Goal: Transaction & Acquisition: Purchase product/service

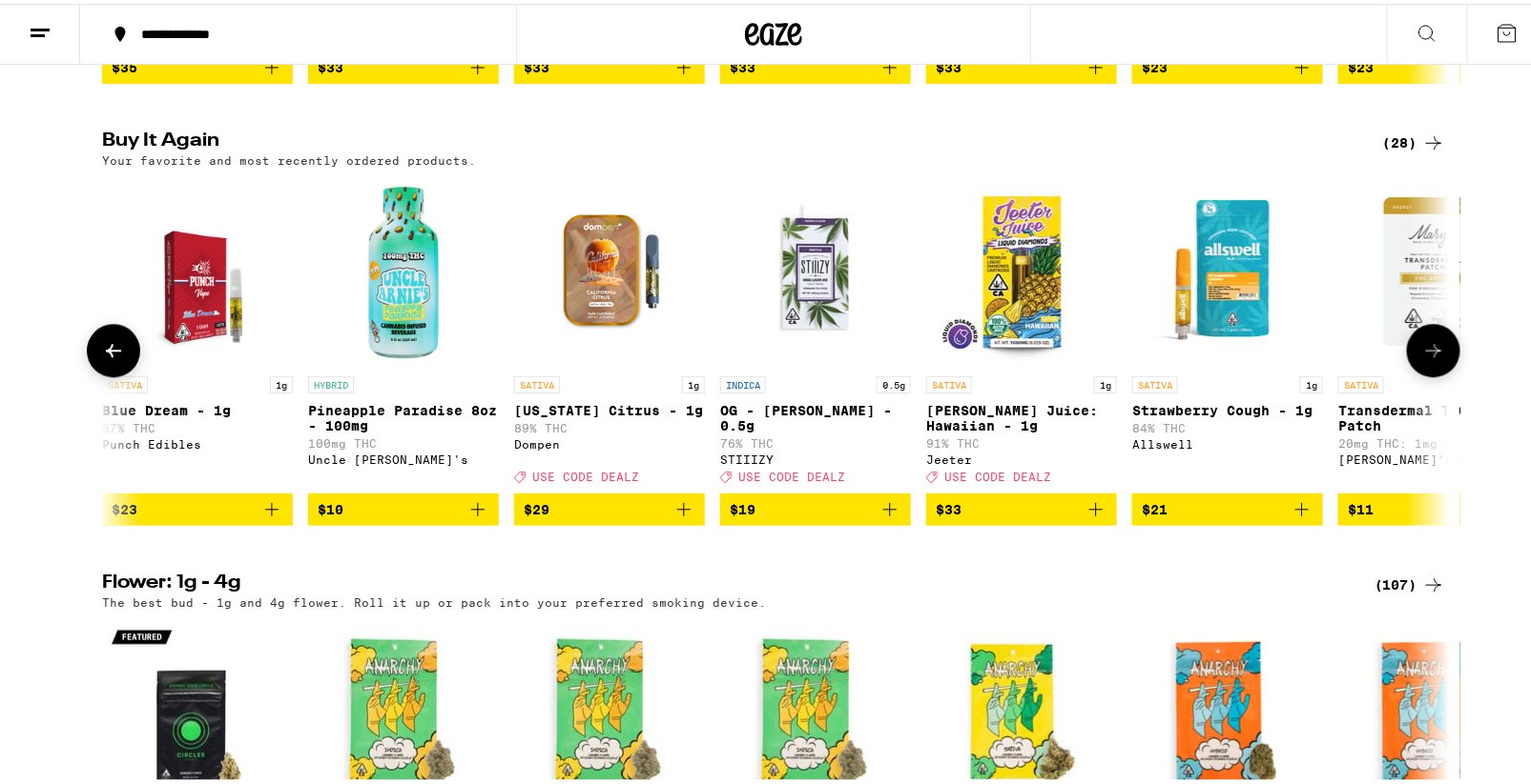
scroll to position [0, 2476]
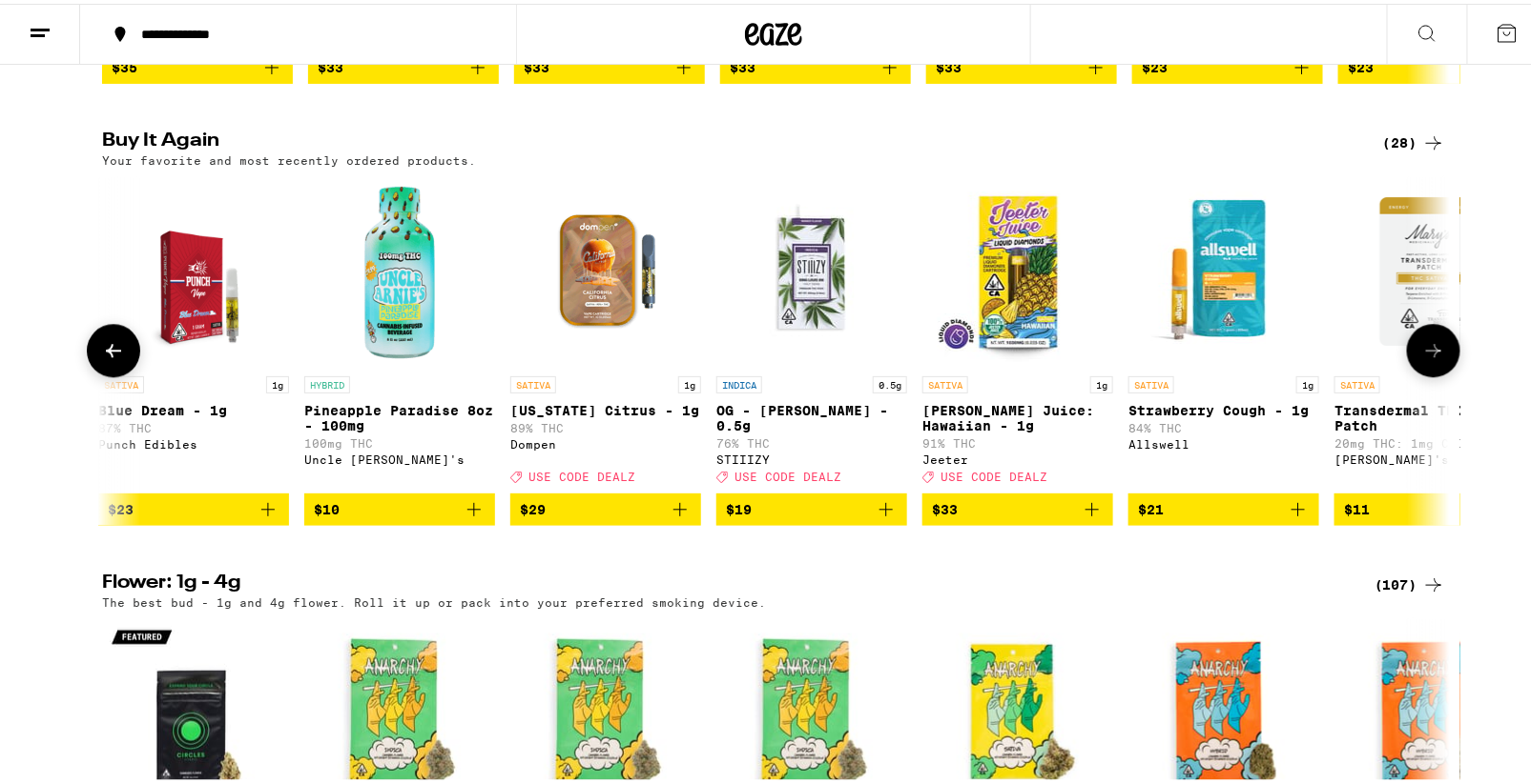
click at [669, 517] on icon "Add to bag" at bounding box center [680, 505] width 23 height 23
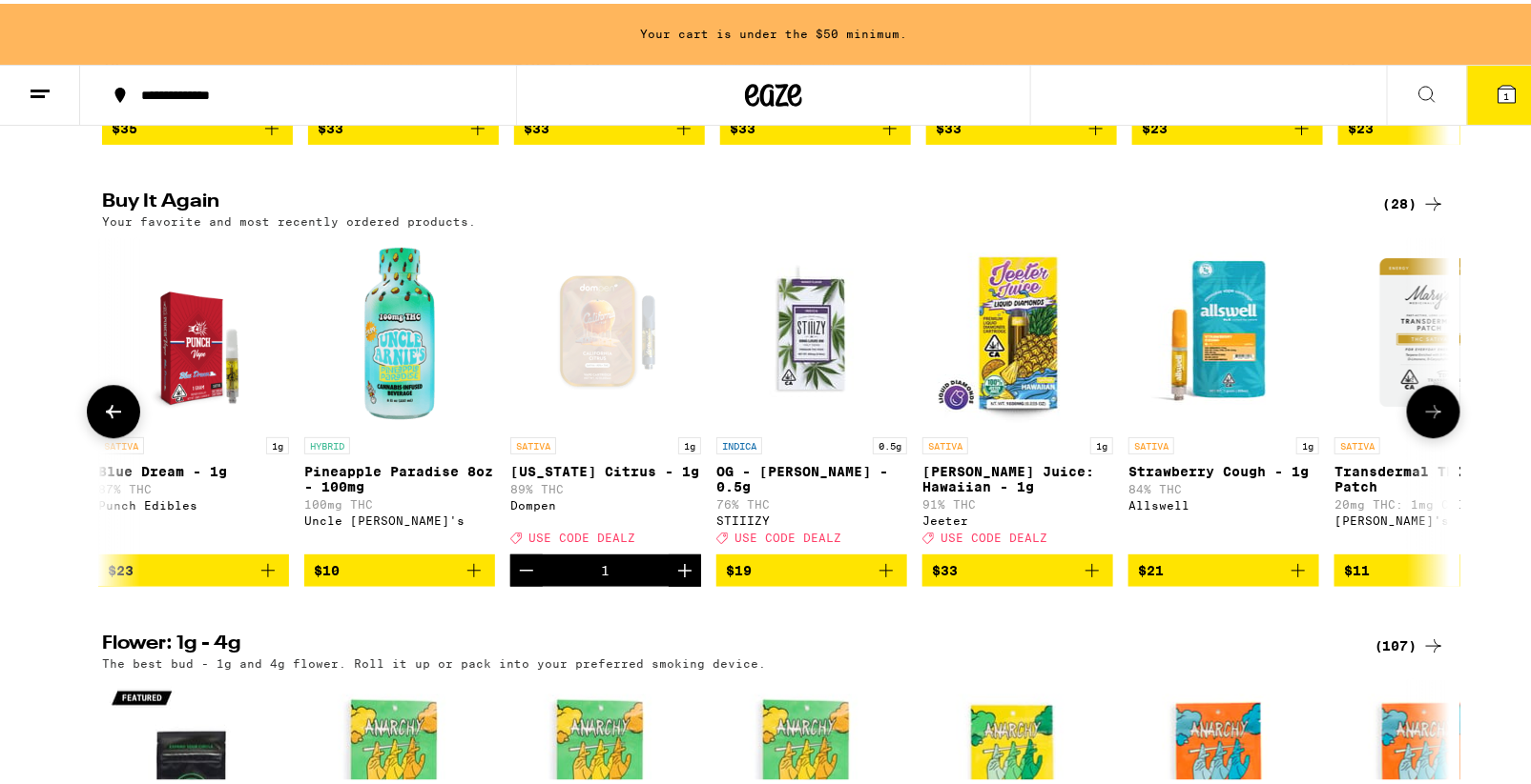
scroll to position [1924, 0]
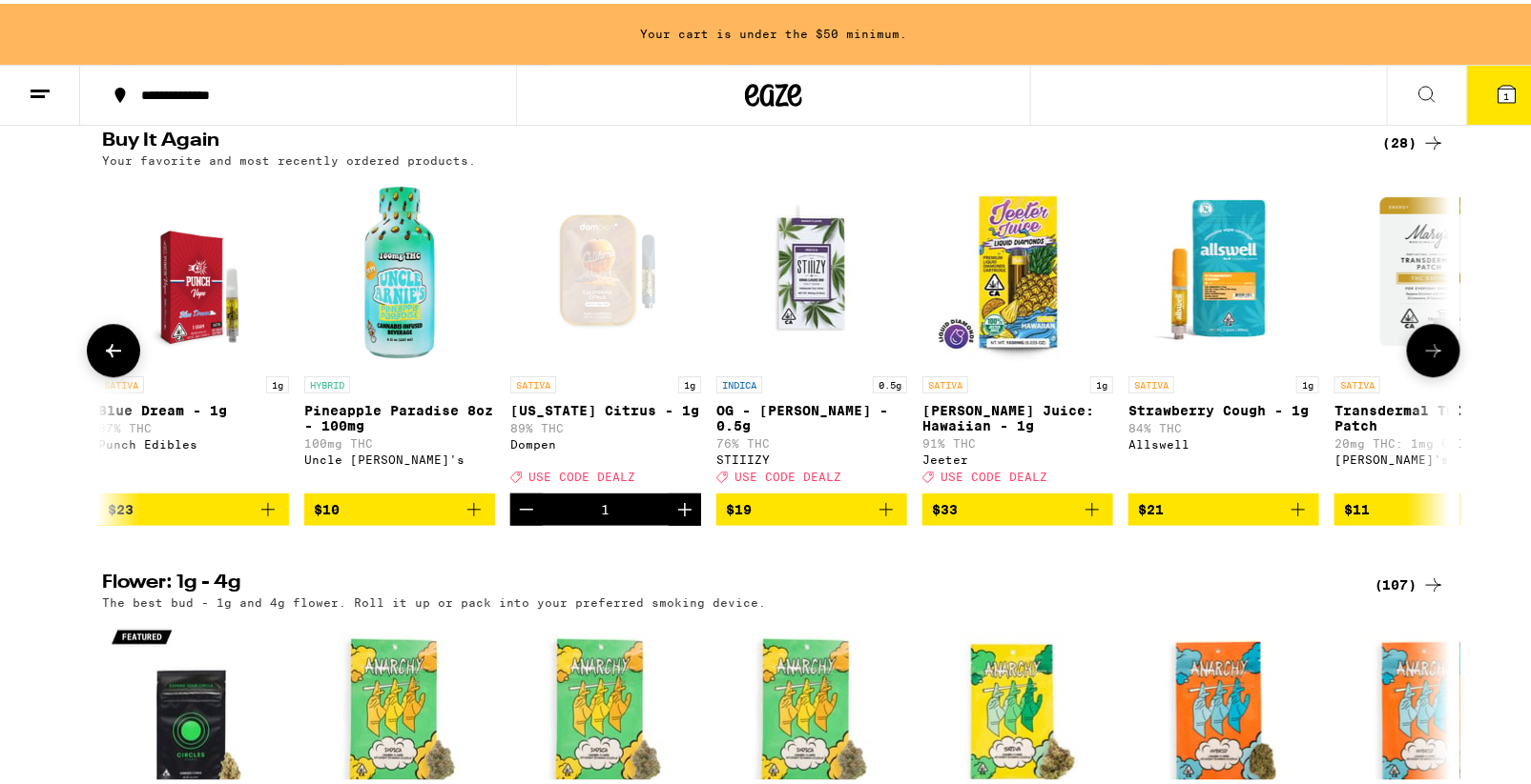
click at [1092, 517] on icon "Add to bag" at bounding box center [1091, 505] width 23 height 23
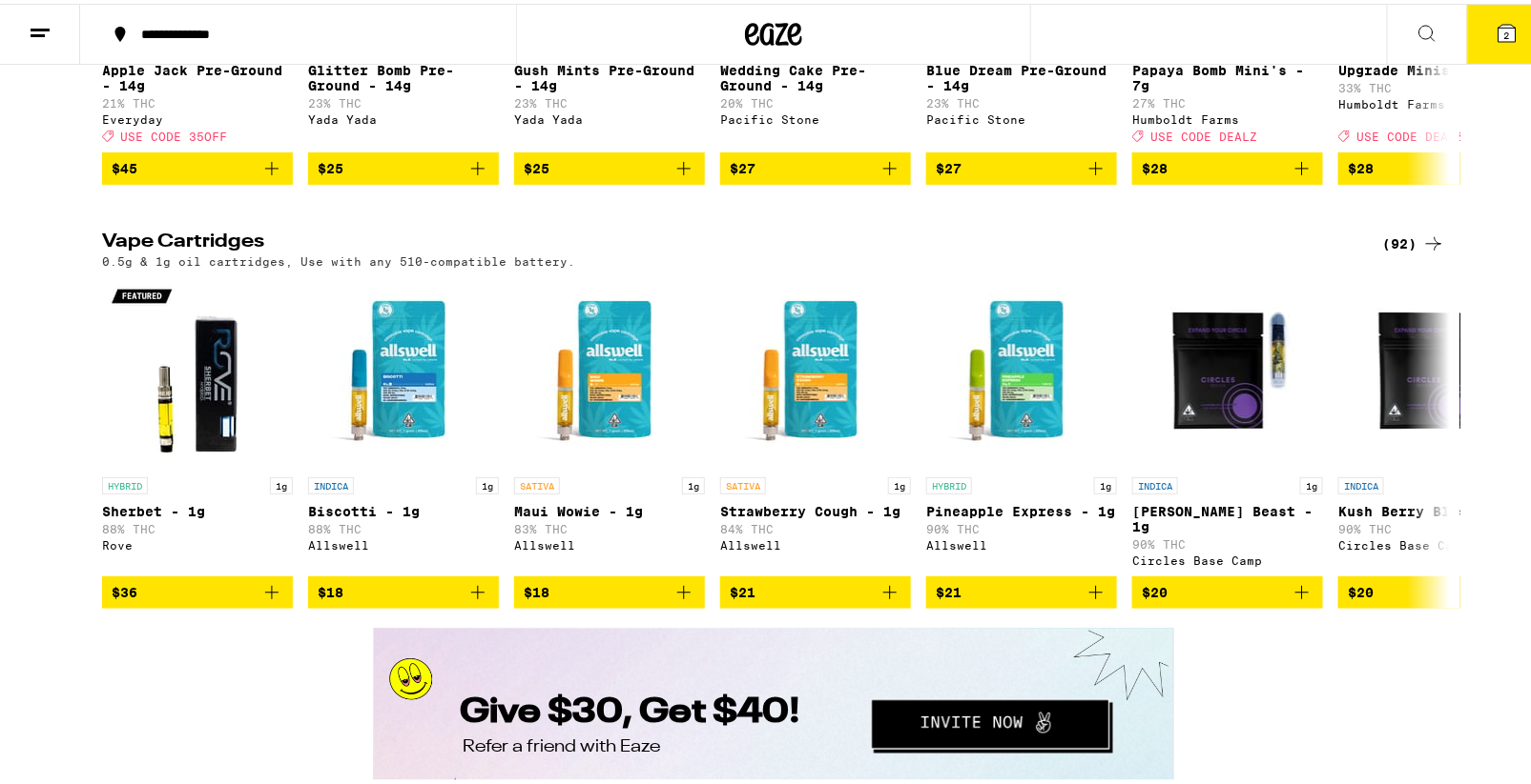
scroll to position [3103, 0]
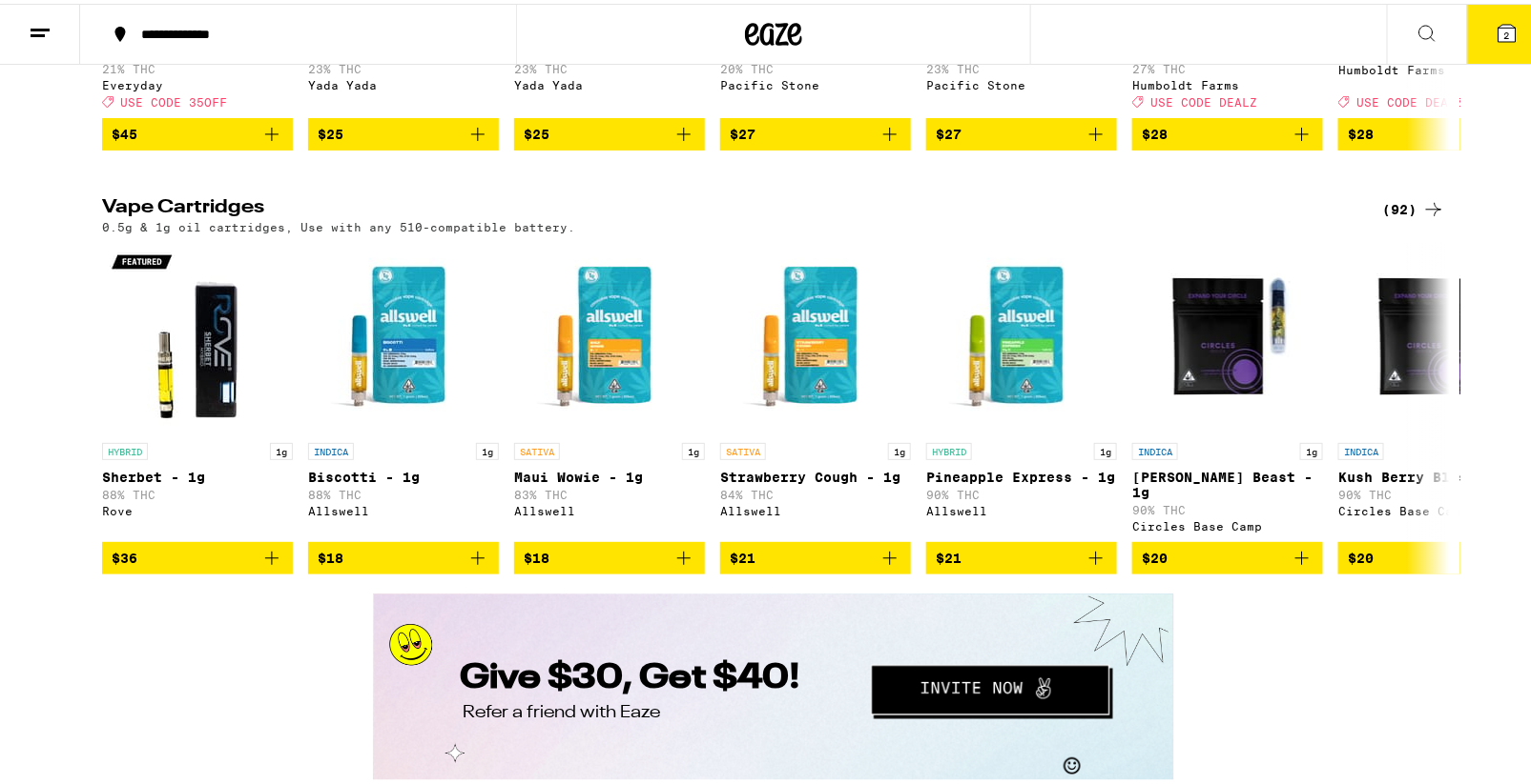
click at [1388, 218] on div "(92)" at bounding box center [1414, 206] width 62 height 23
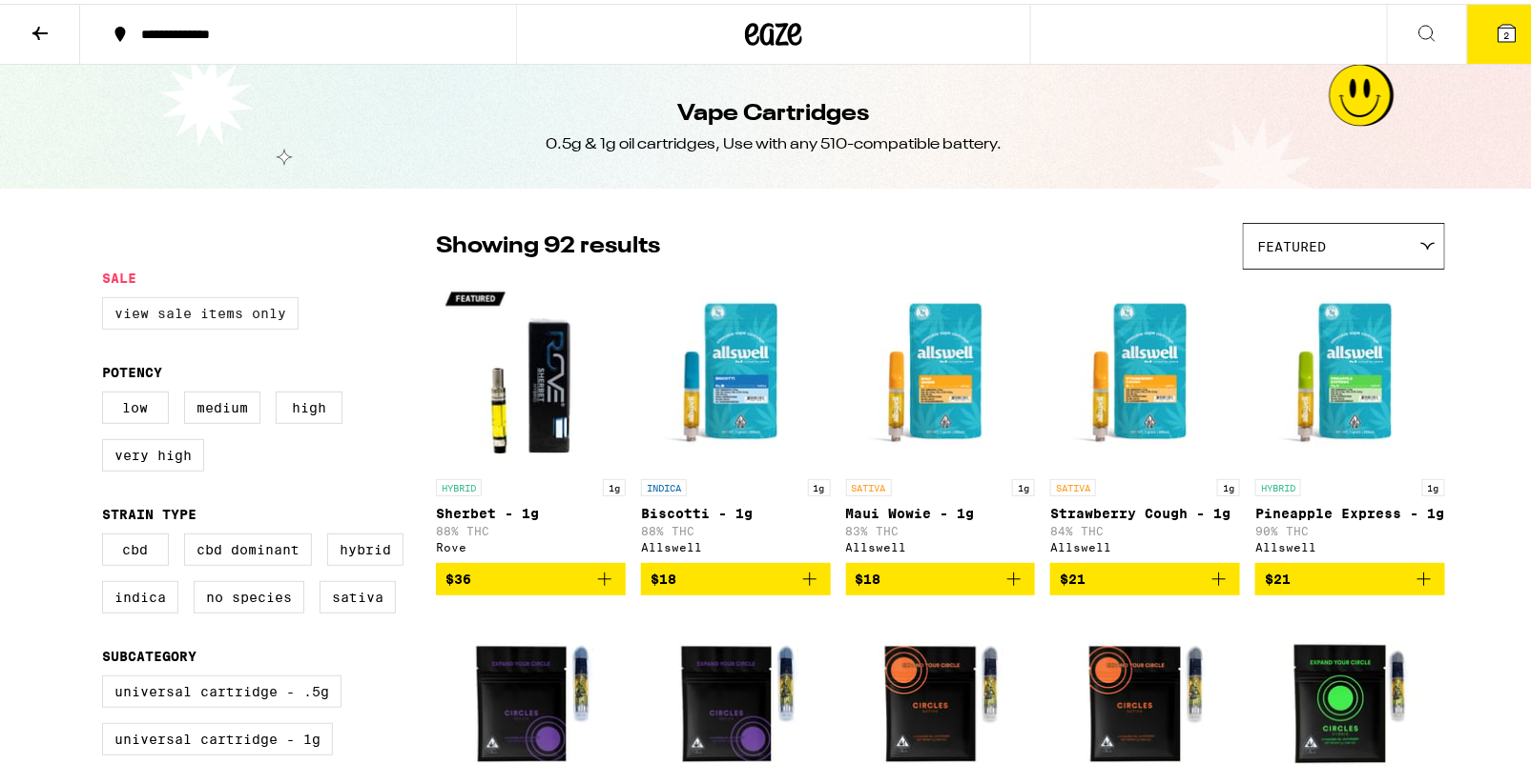
click at [208, 315] on label "View Sale Items Only" at bounding box center [200, 310] width 197 height 32
click at [107, 298] on input "View Sale Items Only" at bounding box center [106, 297] width 1 height 1
checkbox input "true"
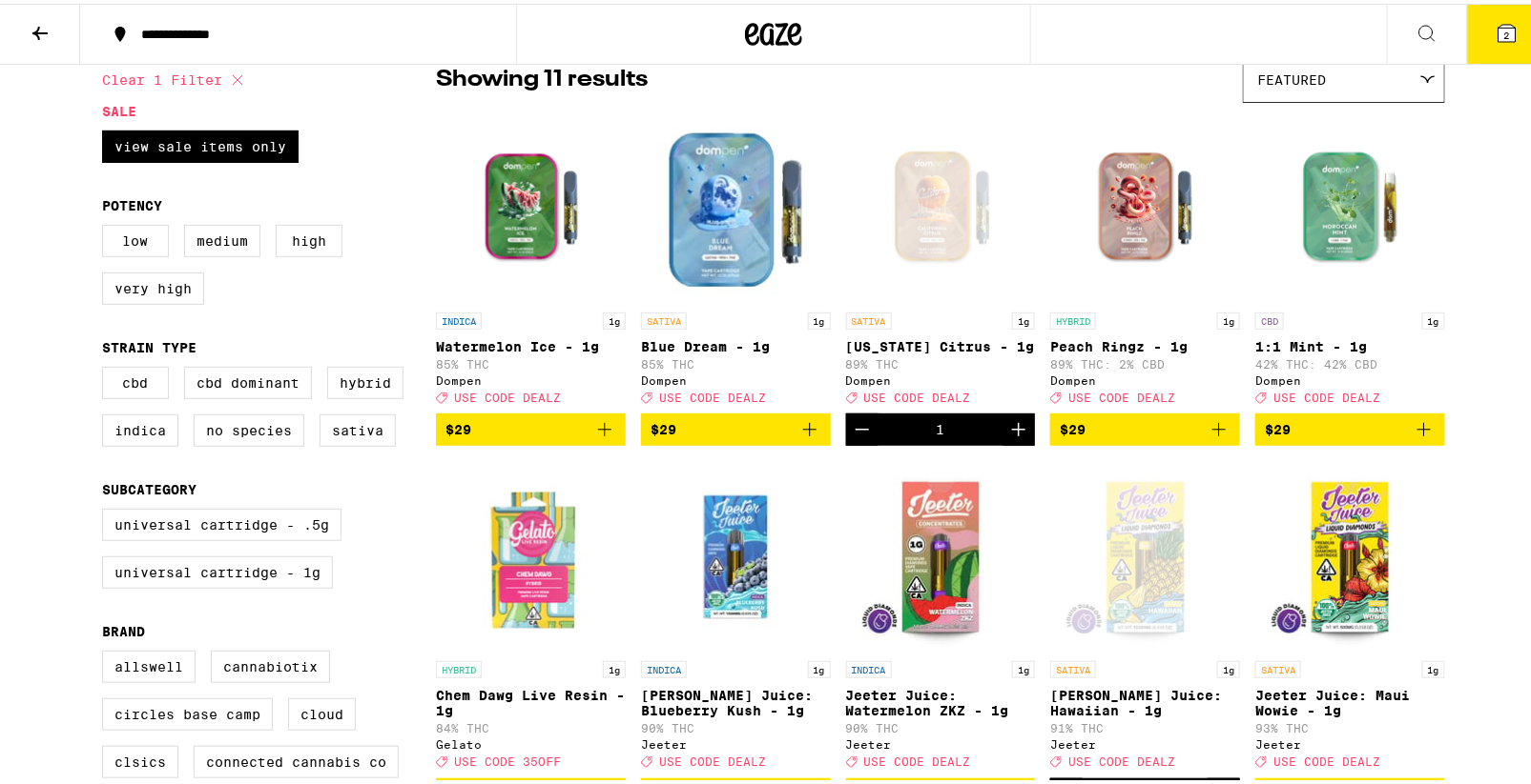
scroll to position [169, 0]
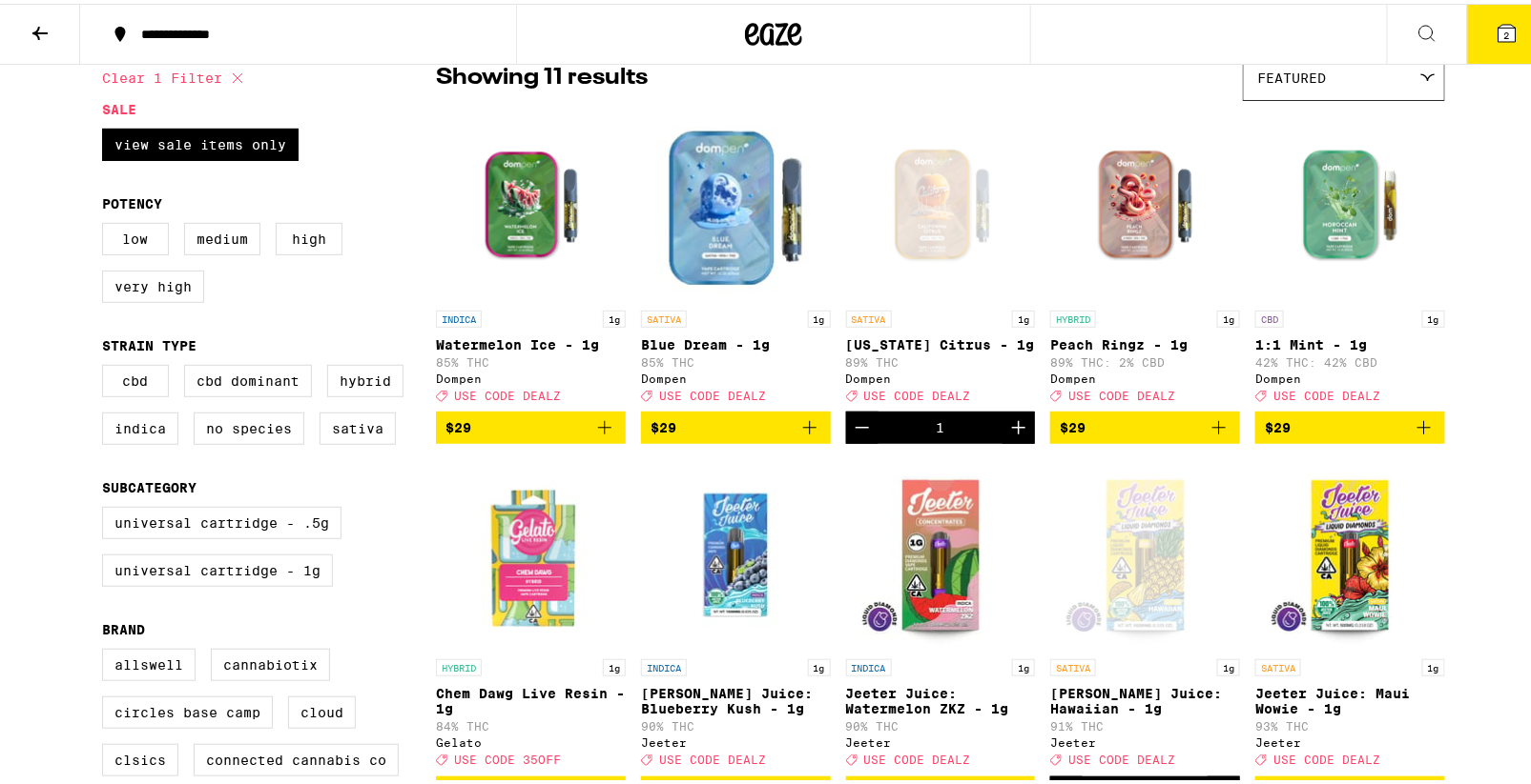
click at [805, 430] on icon "Add to bag" at bounding box center [809, 423] width 13 height 13
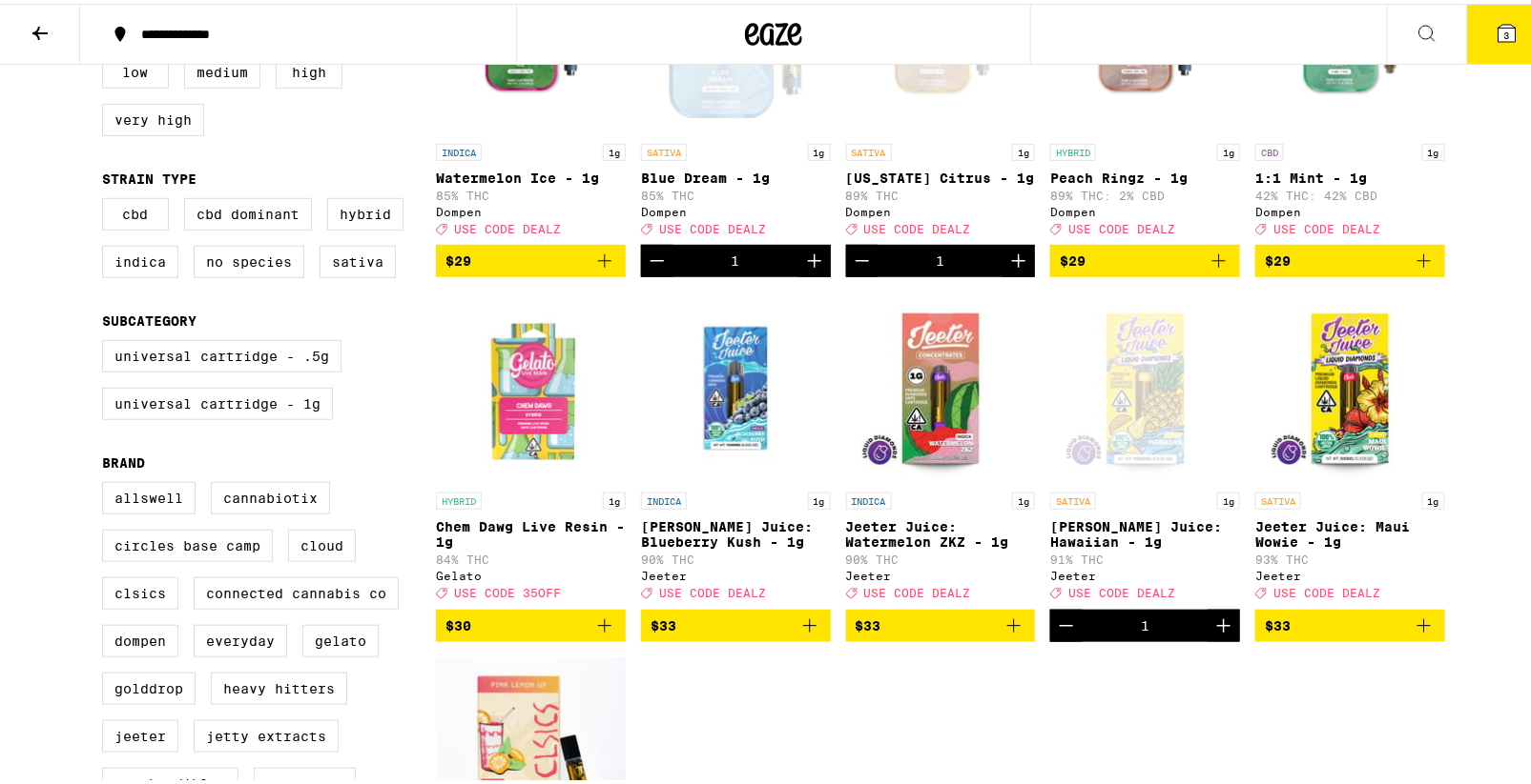
scroll to position [374, 0]
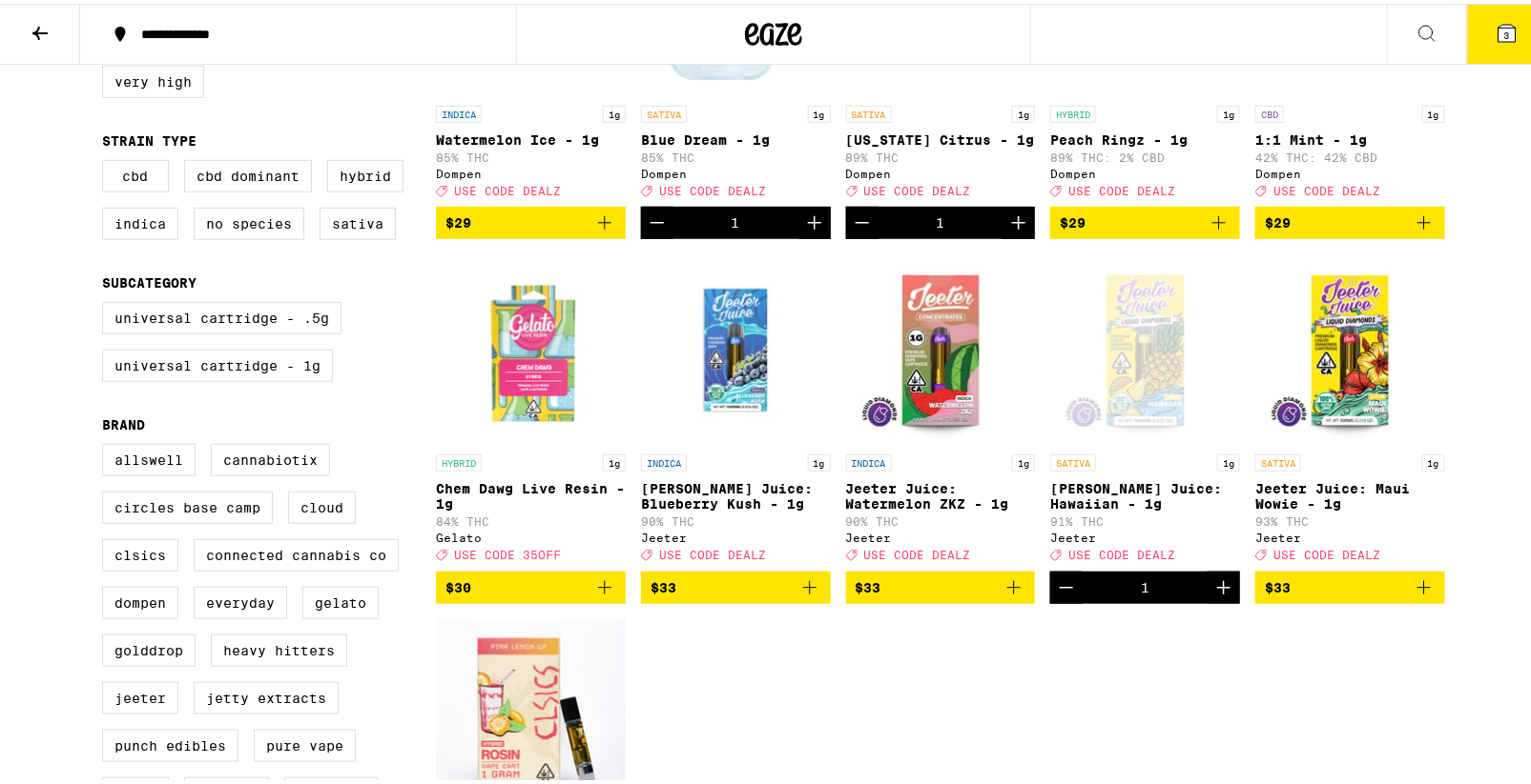
click at [600, 595] on icon "Add to bag" at bounding box center [605, 584] width 23 height 23
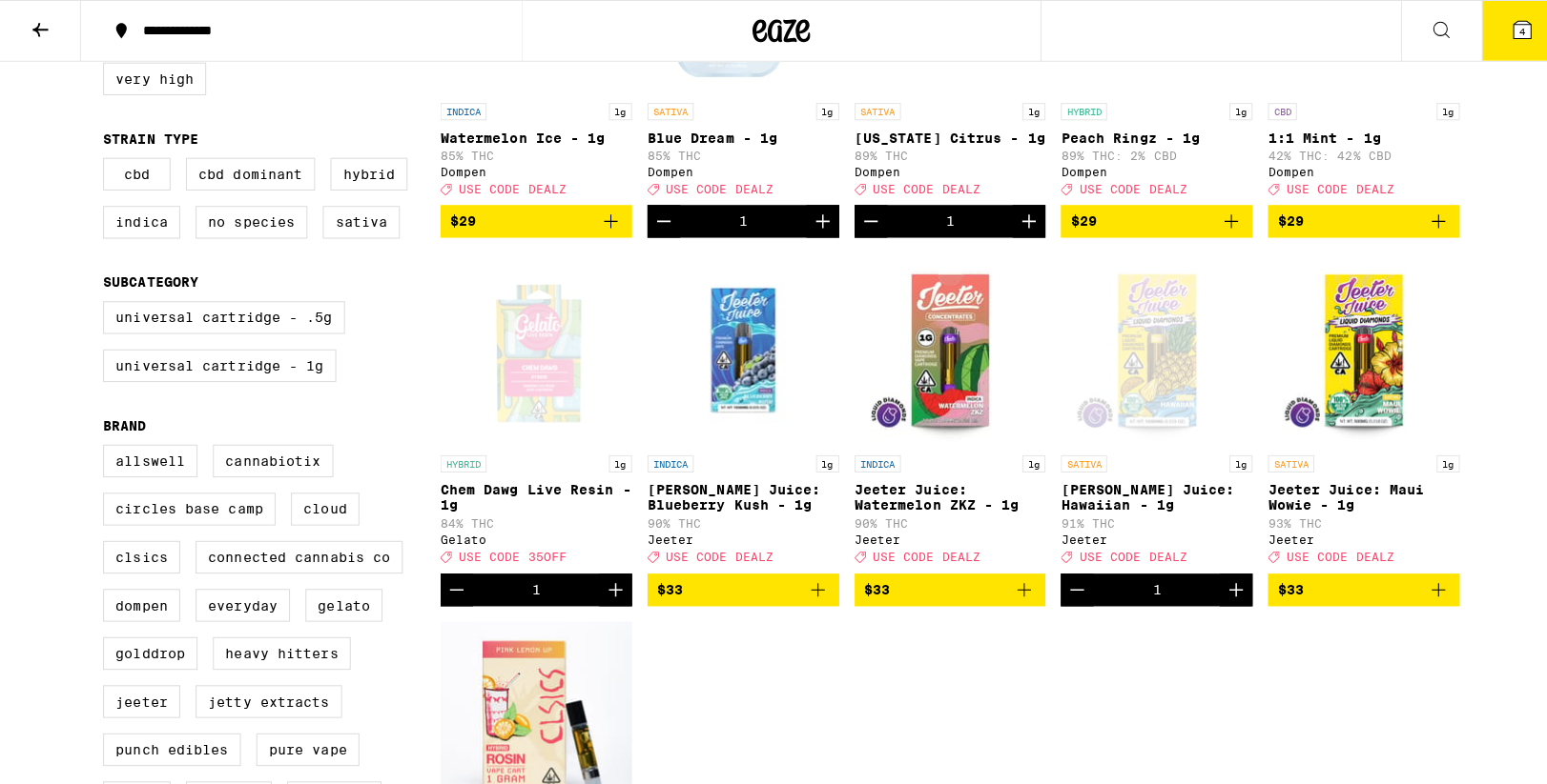
scroll to position [0, 0]
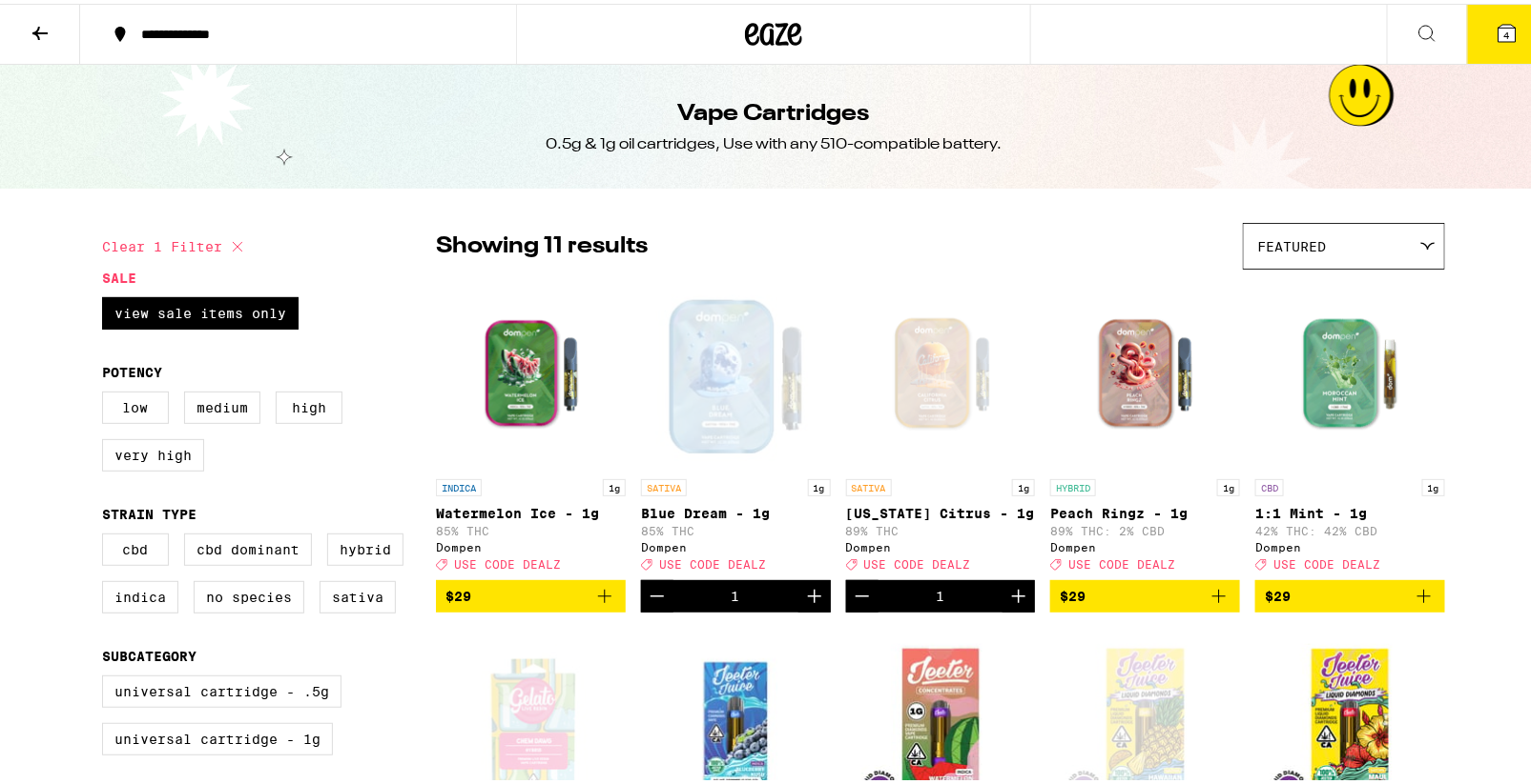
click at [1476, 36] on button "4" at bounding box center [1507, 30] width 80 height 59
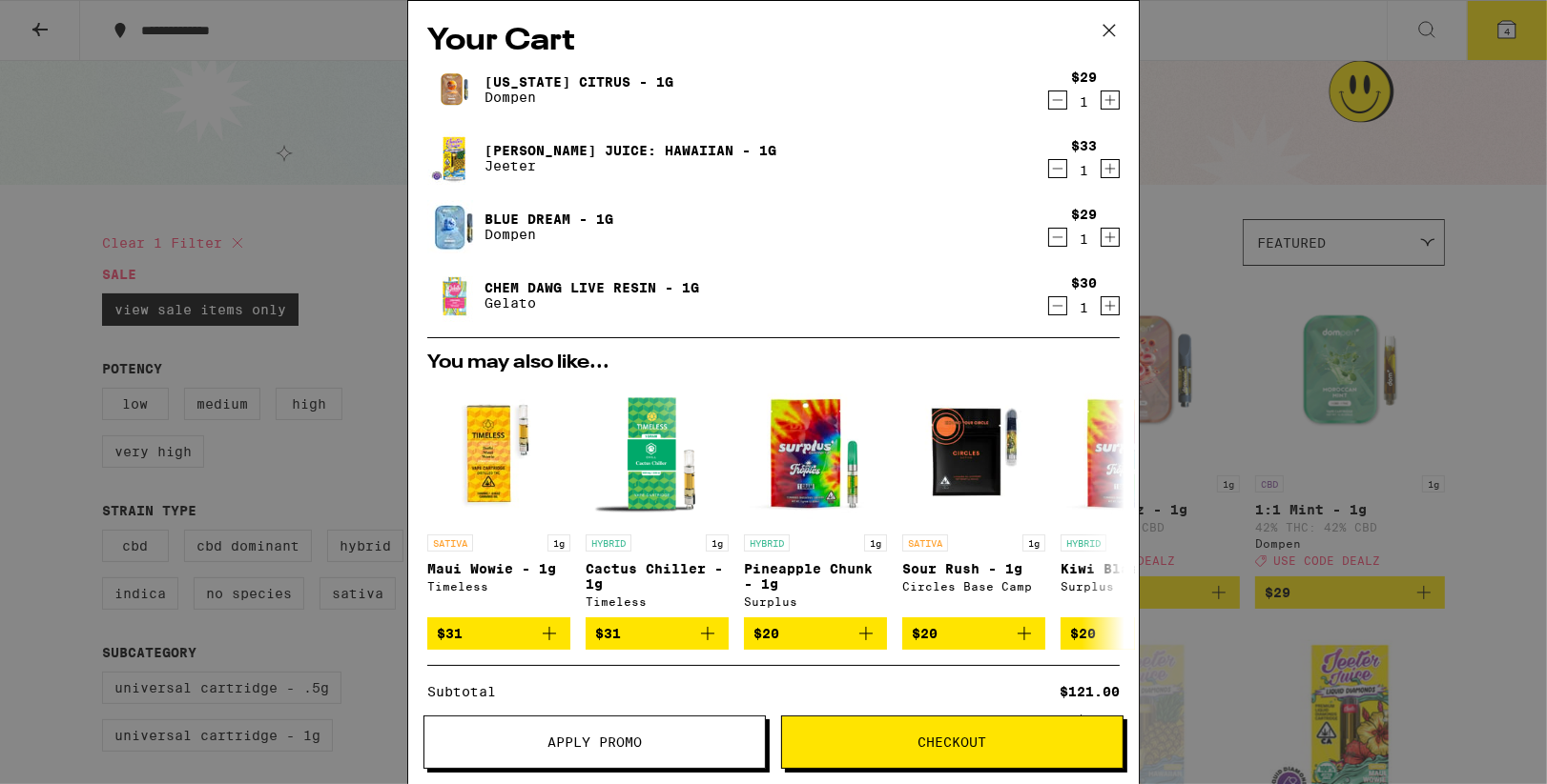
click at [370, 208] on div "Your Cart [US_STATE] Citrus - 1g Dompen $29 1 [PERSON_NAME] Juice: Hawaiian - 1…" at bounding box center [774, 392] width 1547 height 784
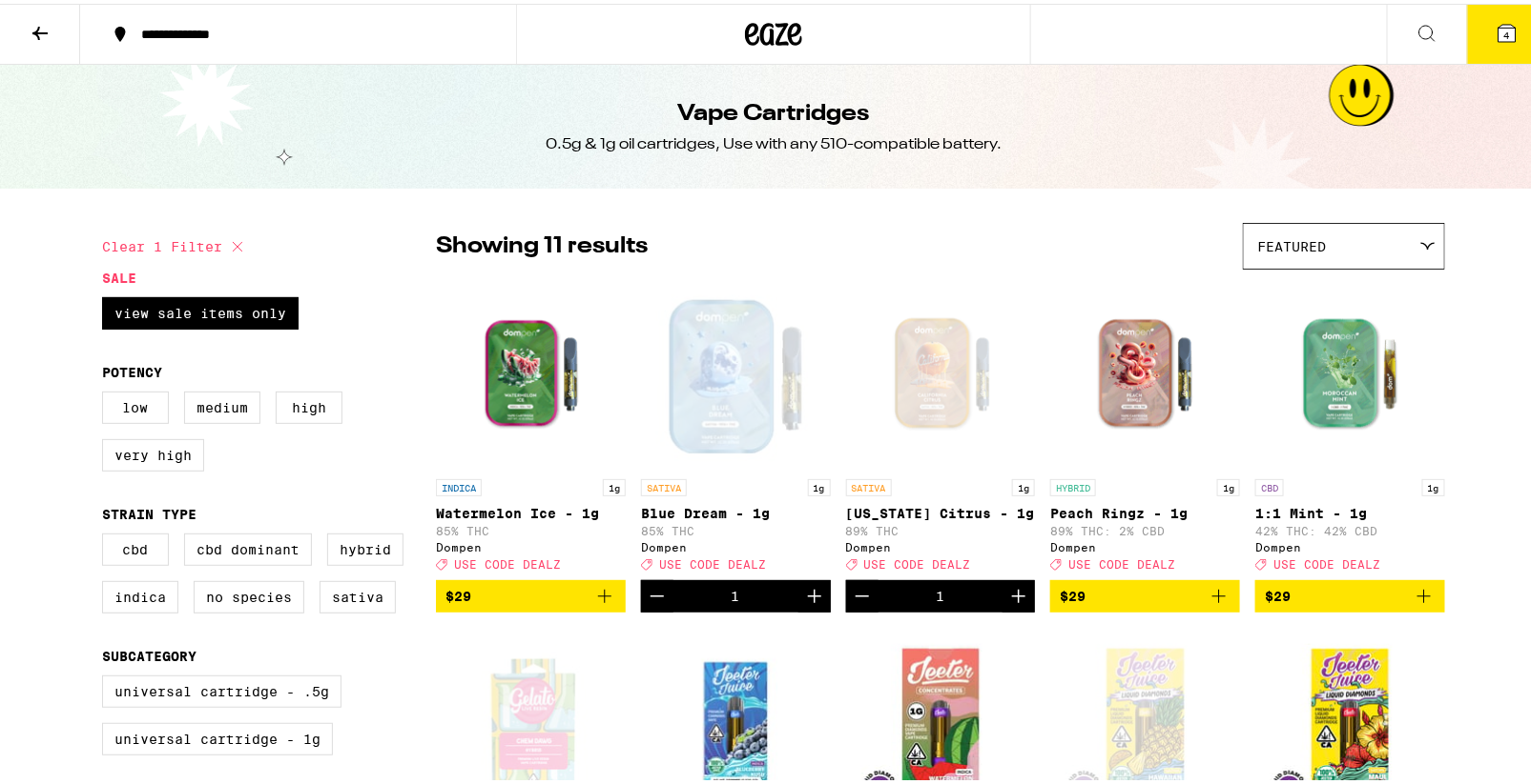
click at [15, 31] on button at bounding box center [40, 31] width 80 height 60
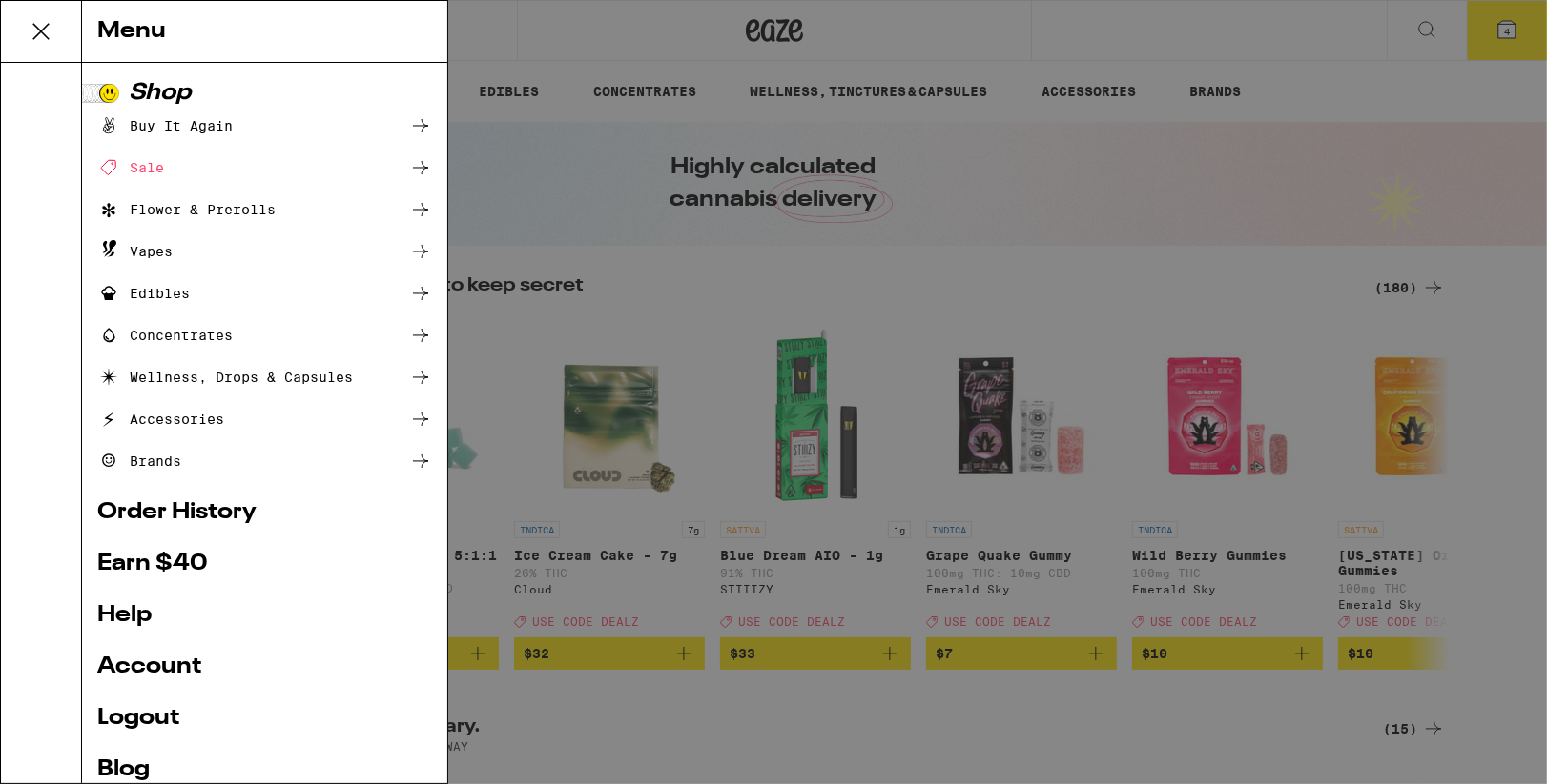
click at [613, 53] on div "Menu Shop Buy It Again Sale Flower & Prerolls Vapes Edibles Concentrates Wellne…" at bounding box center [774, 392] width 1547 height 784
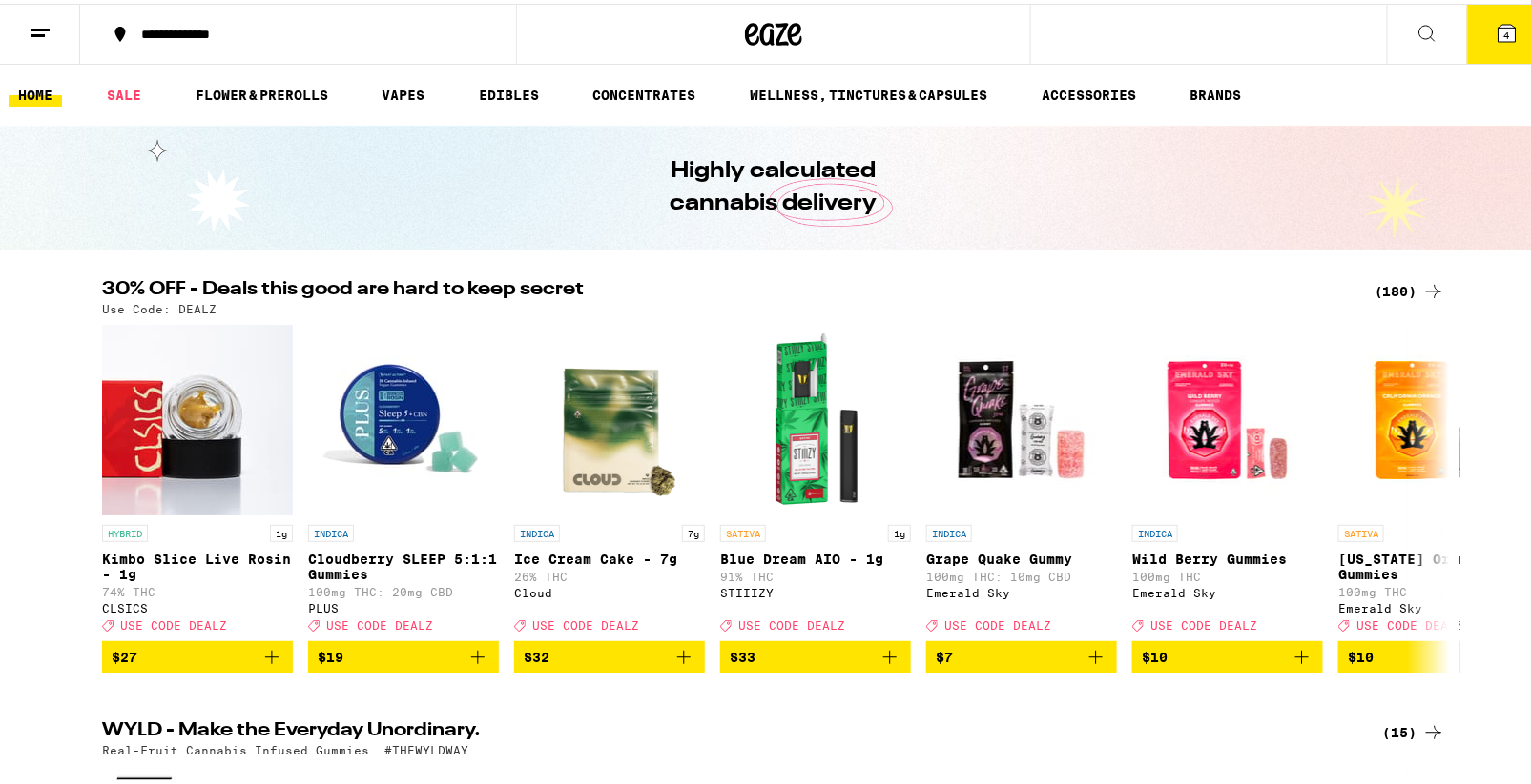
click at [1500, 31] on icon at bounding box center [1506, 29] width 23 height 23
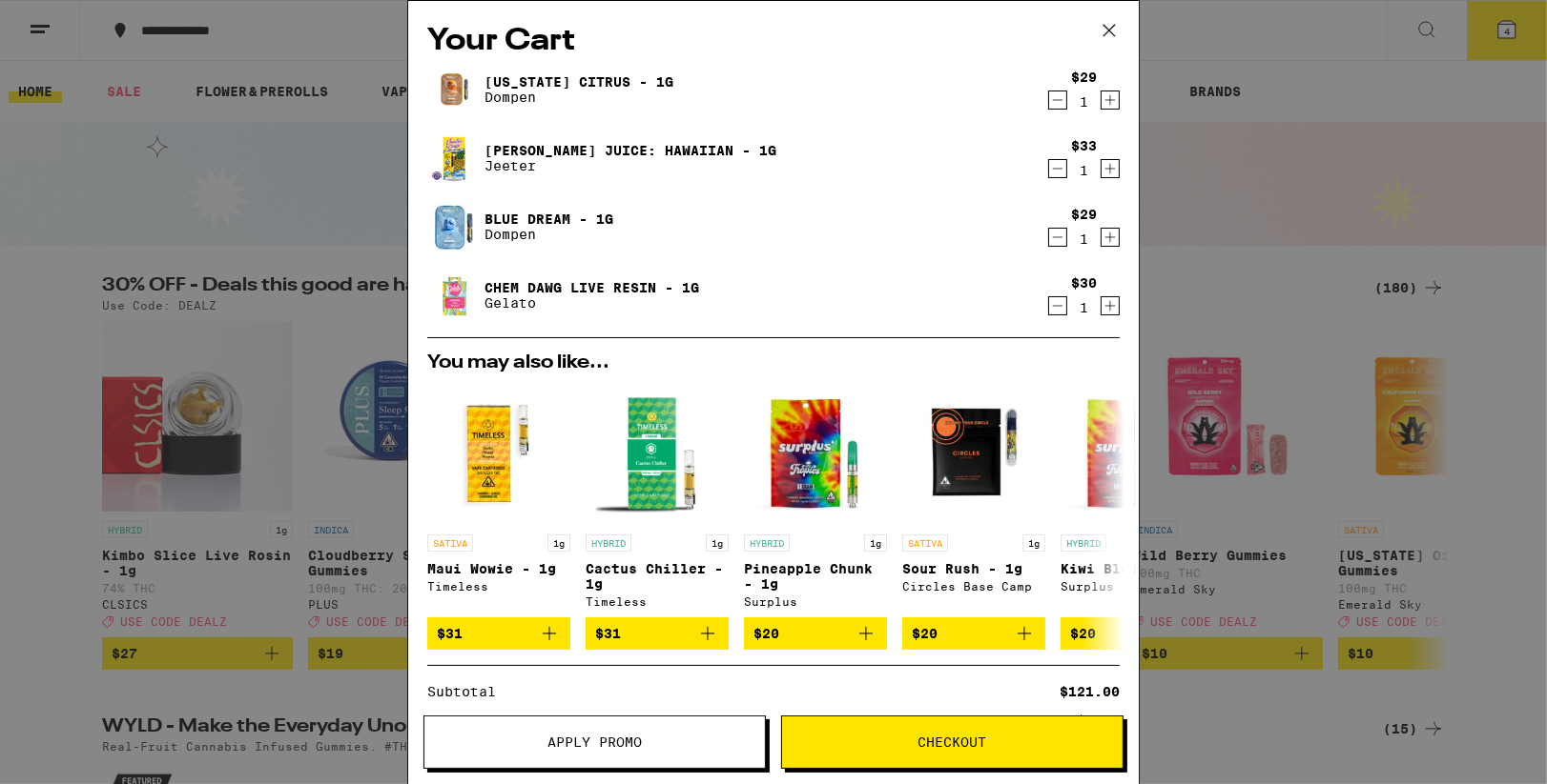
click at [596, 742] on span "Apply Promo" at bounding box center [595, 742] width 94 height 13
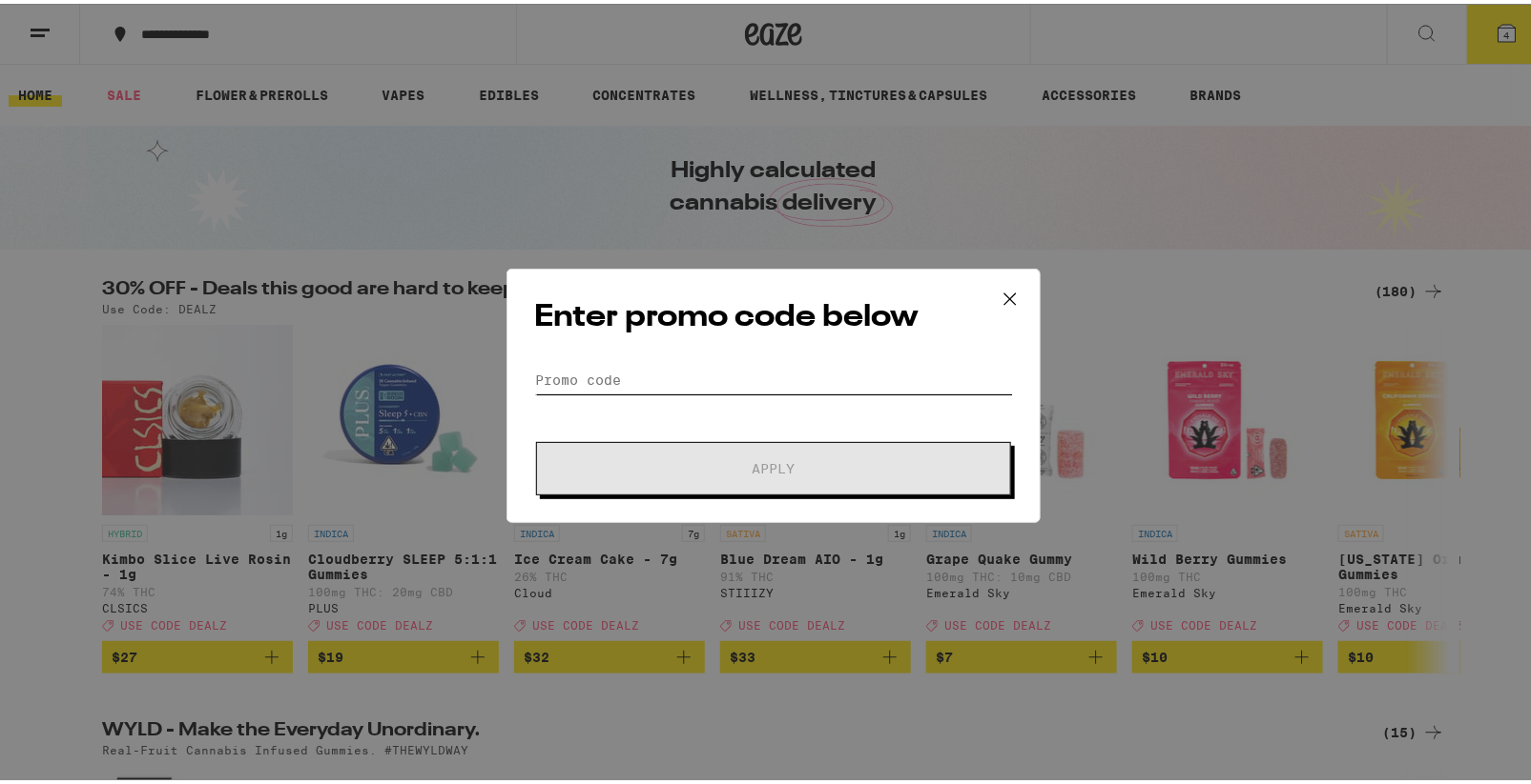
click at [727, 383] on input "Promo Code" at bounding box center [772, 377] width 479 height 29
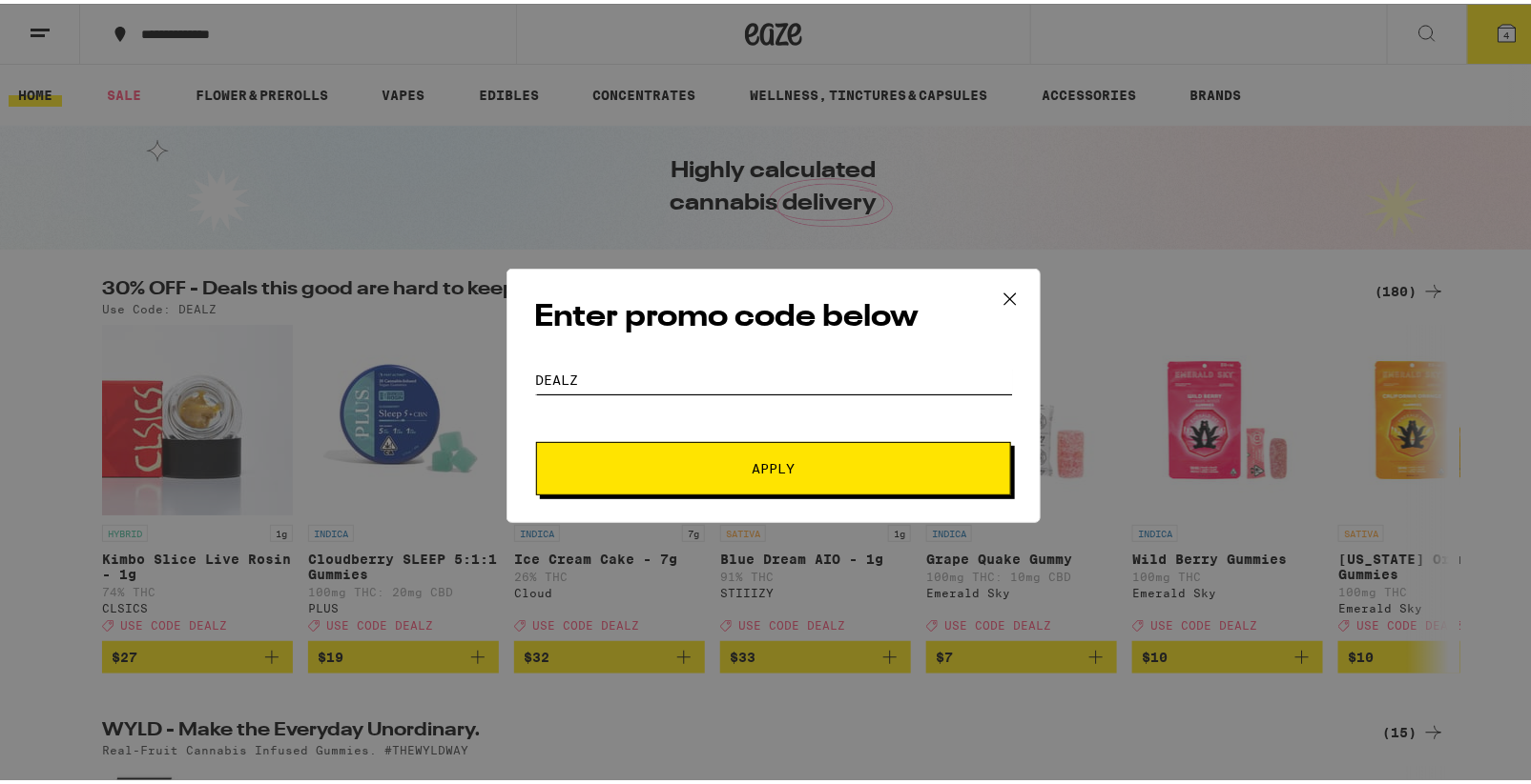
type input "DEALZ"
click at [733, 462] on span "Apply" at bounding box center [773, 464] width 344 height 13
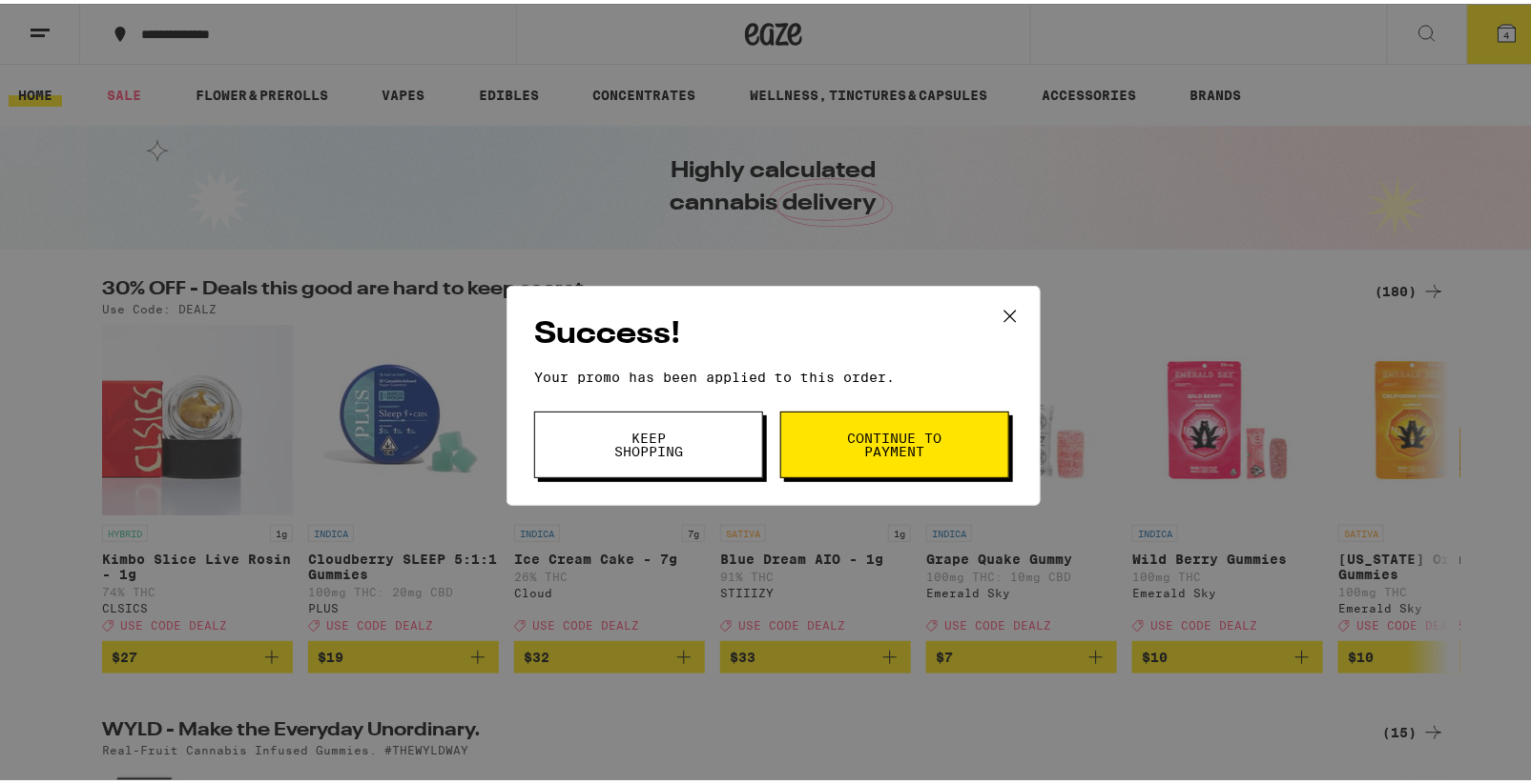
click at [690, 452] on button "Keep Shopping" at bounding box center [648, 440] width 229 height 67
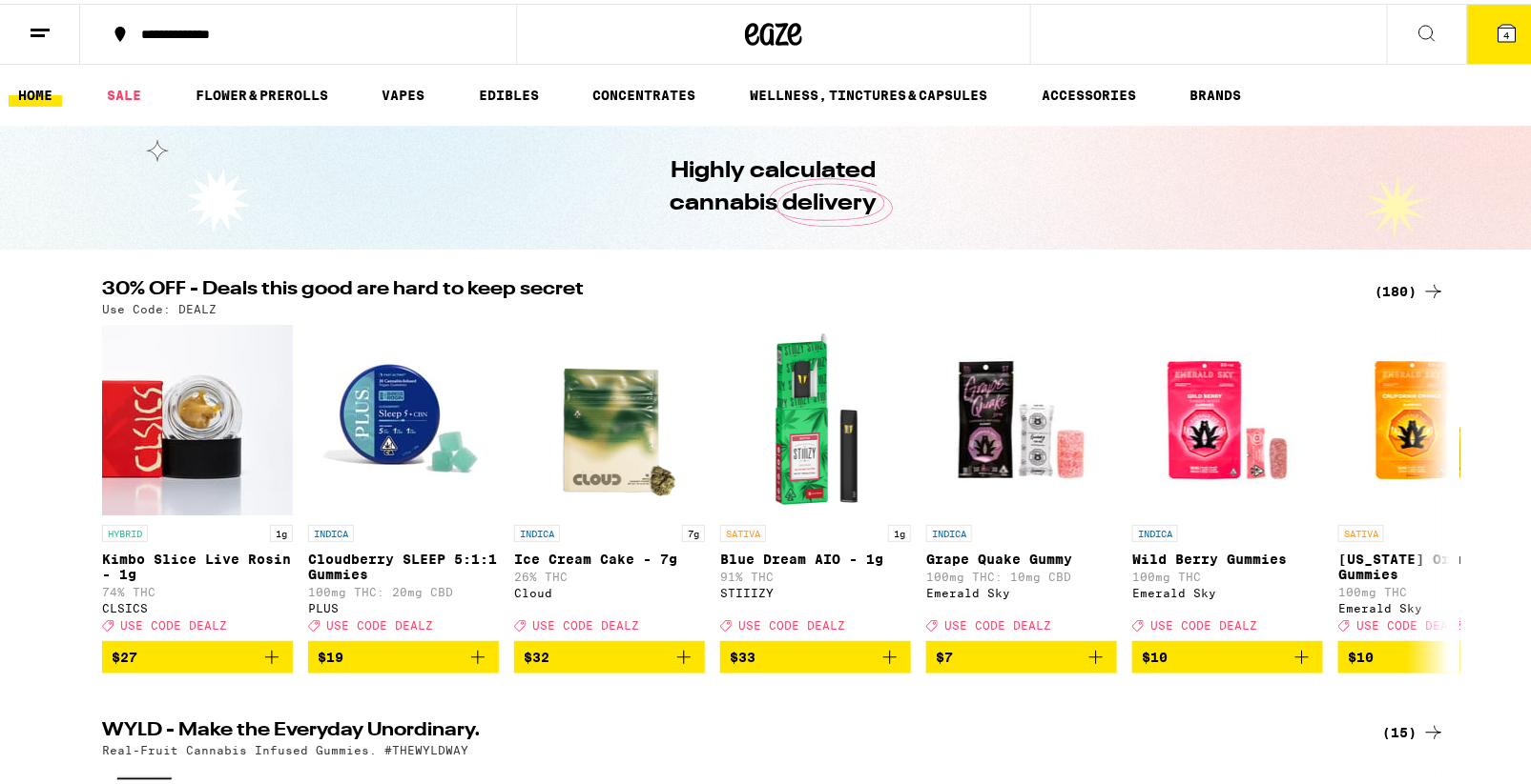
click at [1394, 282] on div "(180)" at bounding box center [1409, 288] width 71 height 23
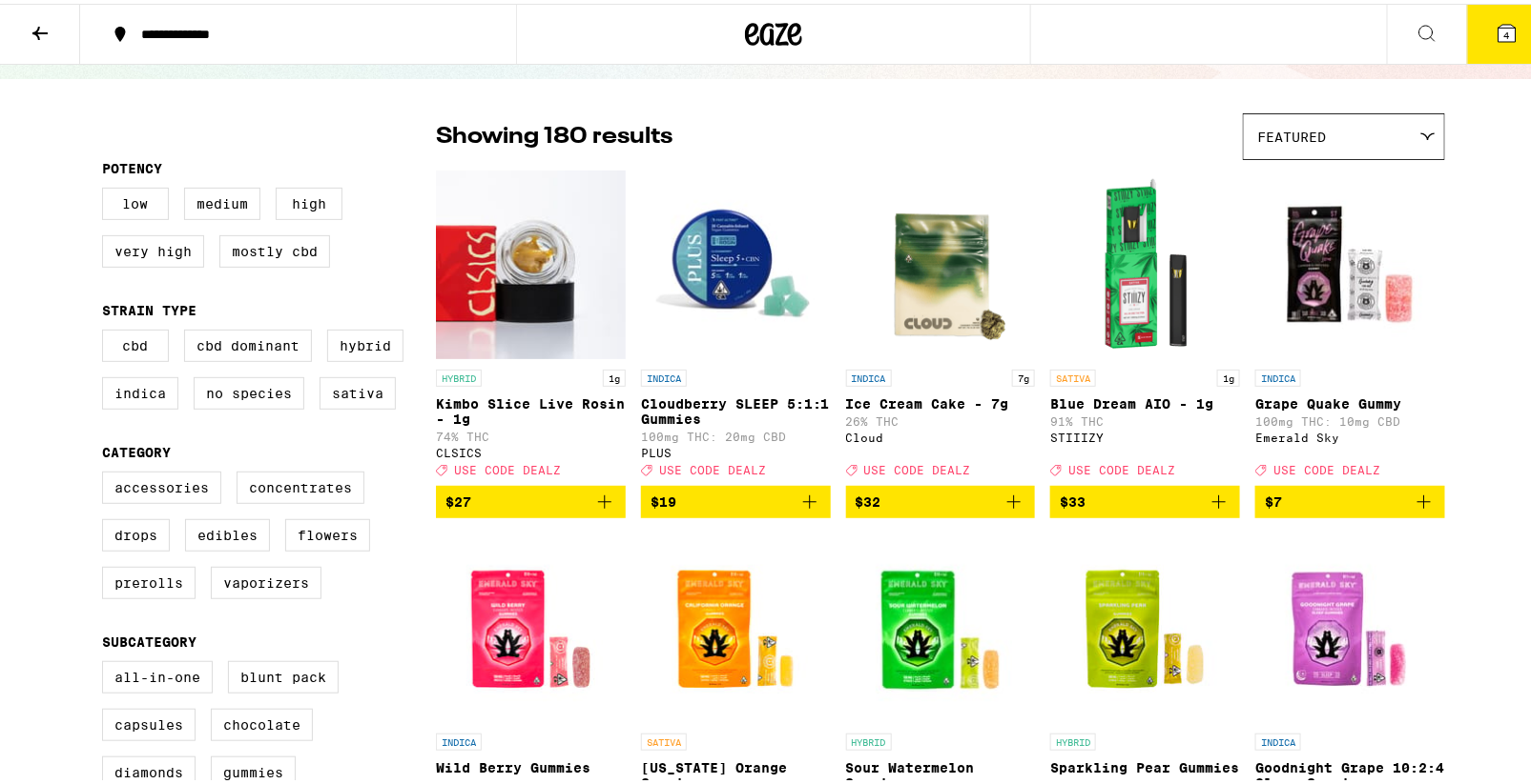
scroll to position [111, 0]
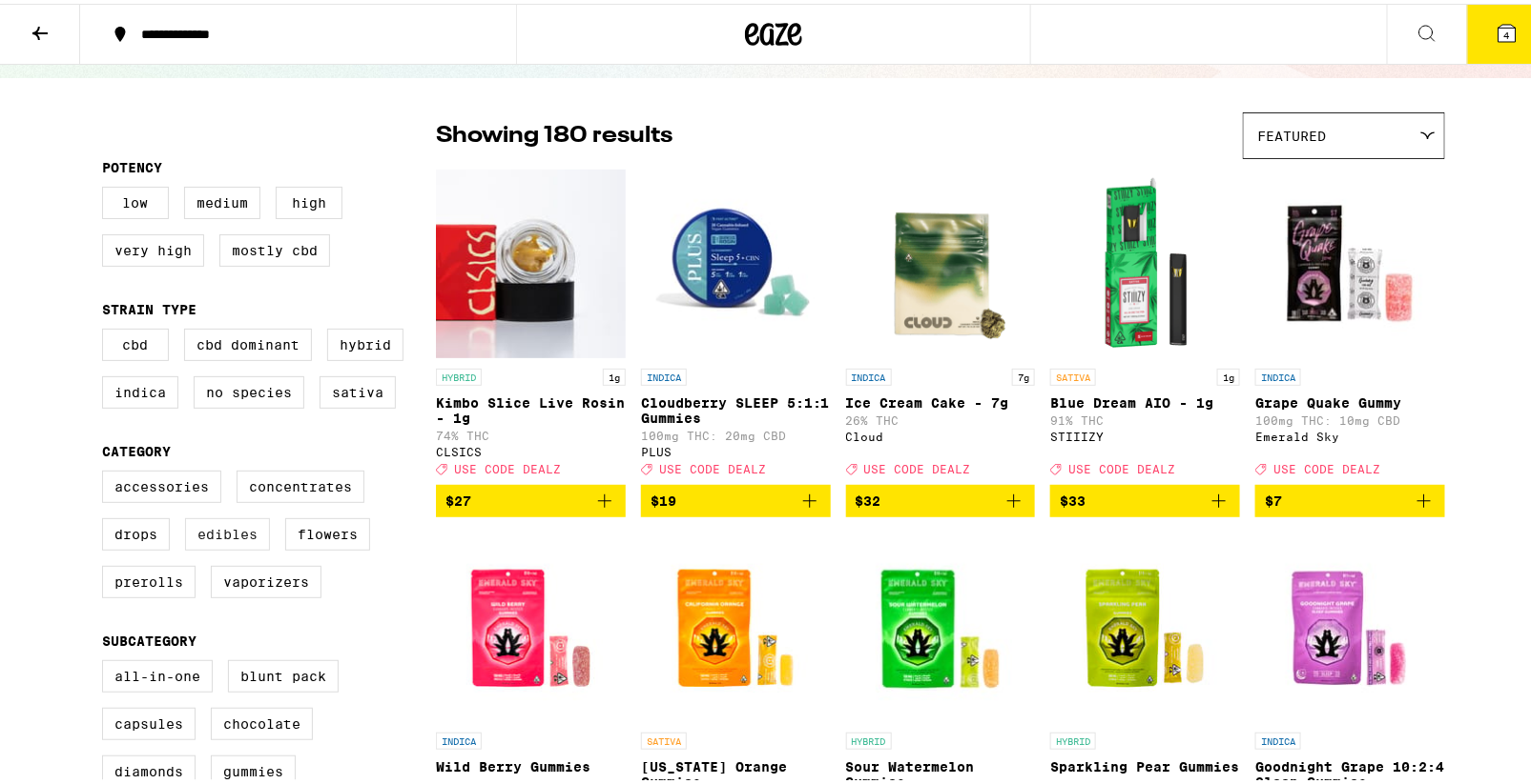
click at [233, 547] on label "Edibles" at bounding box center [227, 530] width 85 height 32
click at [107, 470] on input "Edibles" at bounding box center [106, 470] width 1 height 1
checkbox input "true"
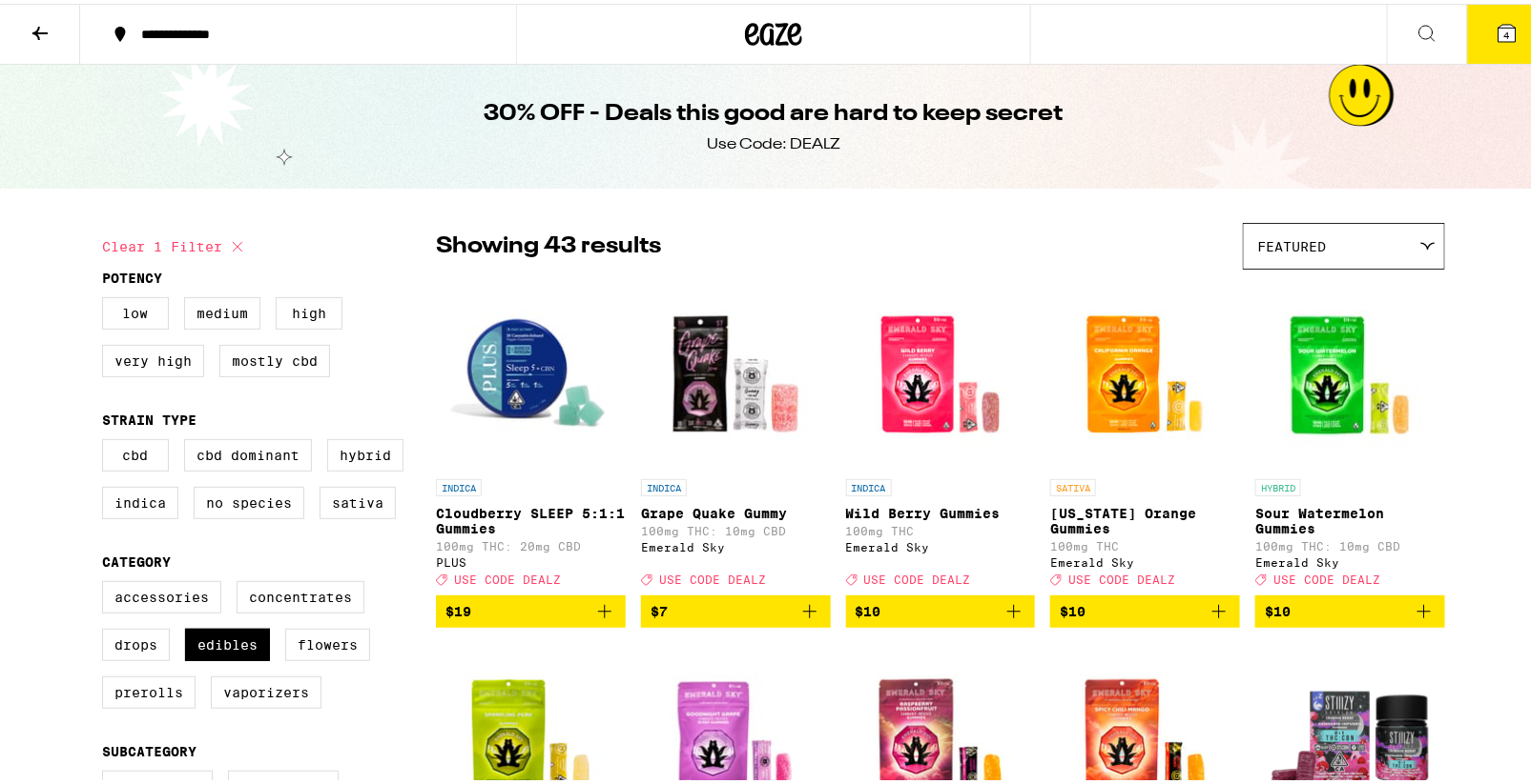
click at [36, 29] on icon at bounding box center [39, 29] width 15 height 13
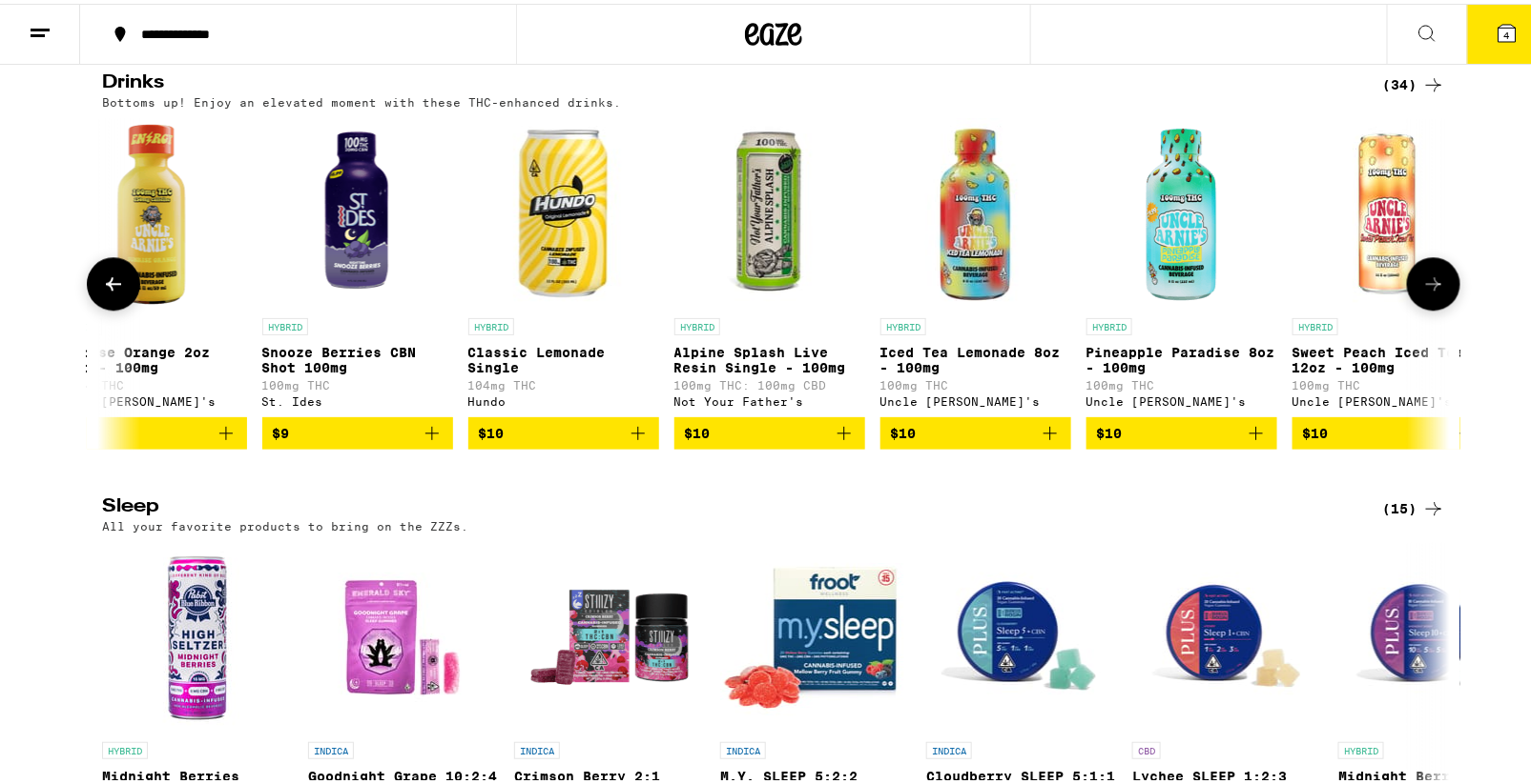
scroll to position [0, 4183]
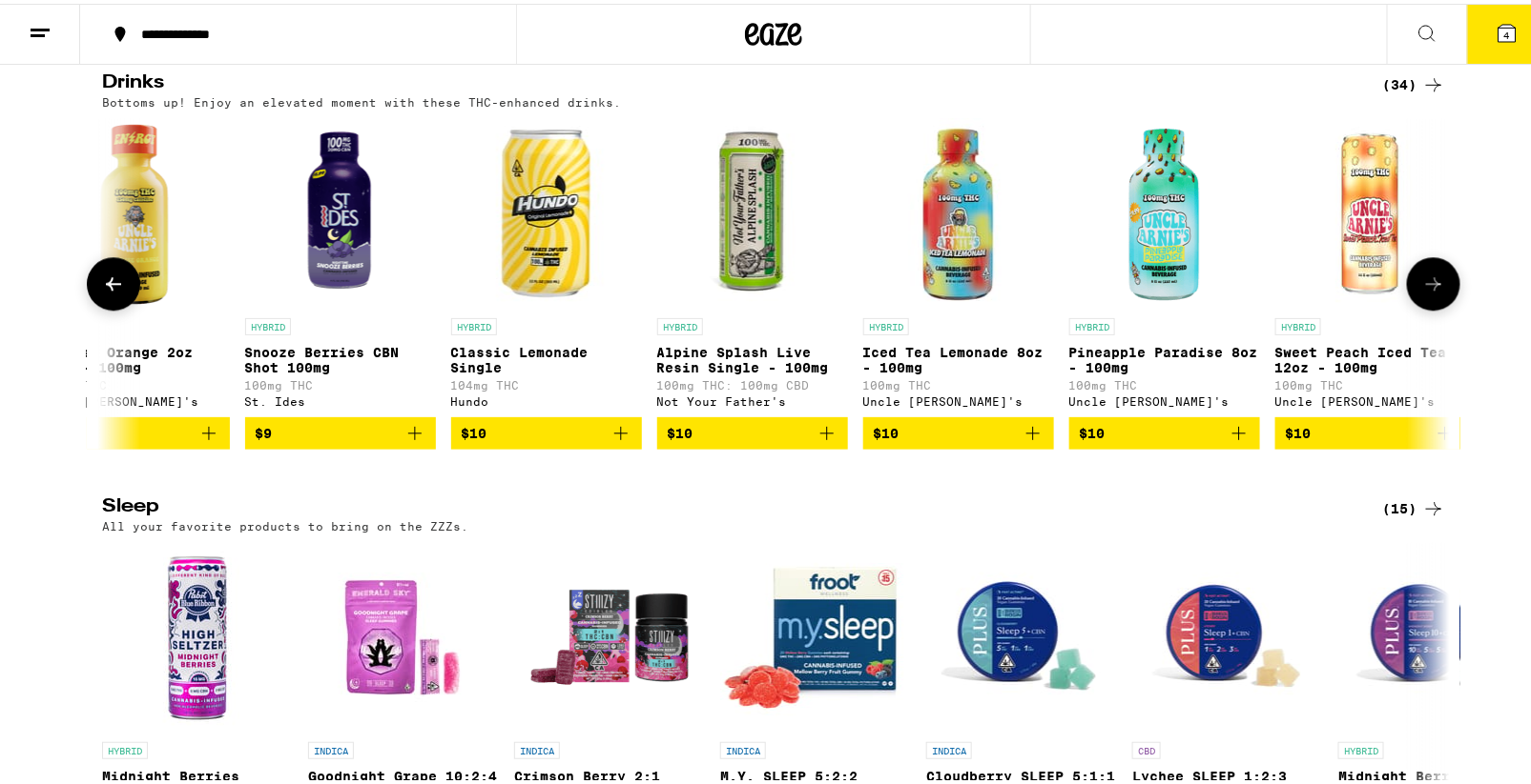
click at [1026, 441] on icon "Add to bag" at bounding box center [1032, 429] width 23 height 23
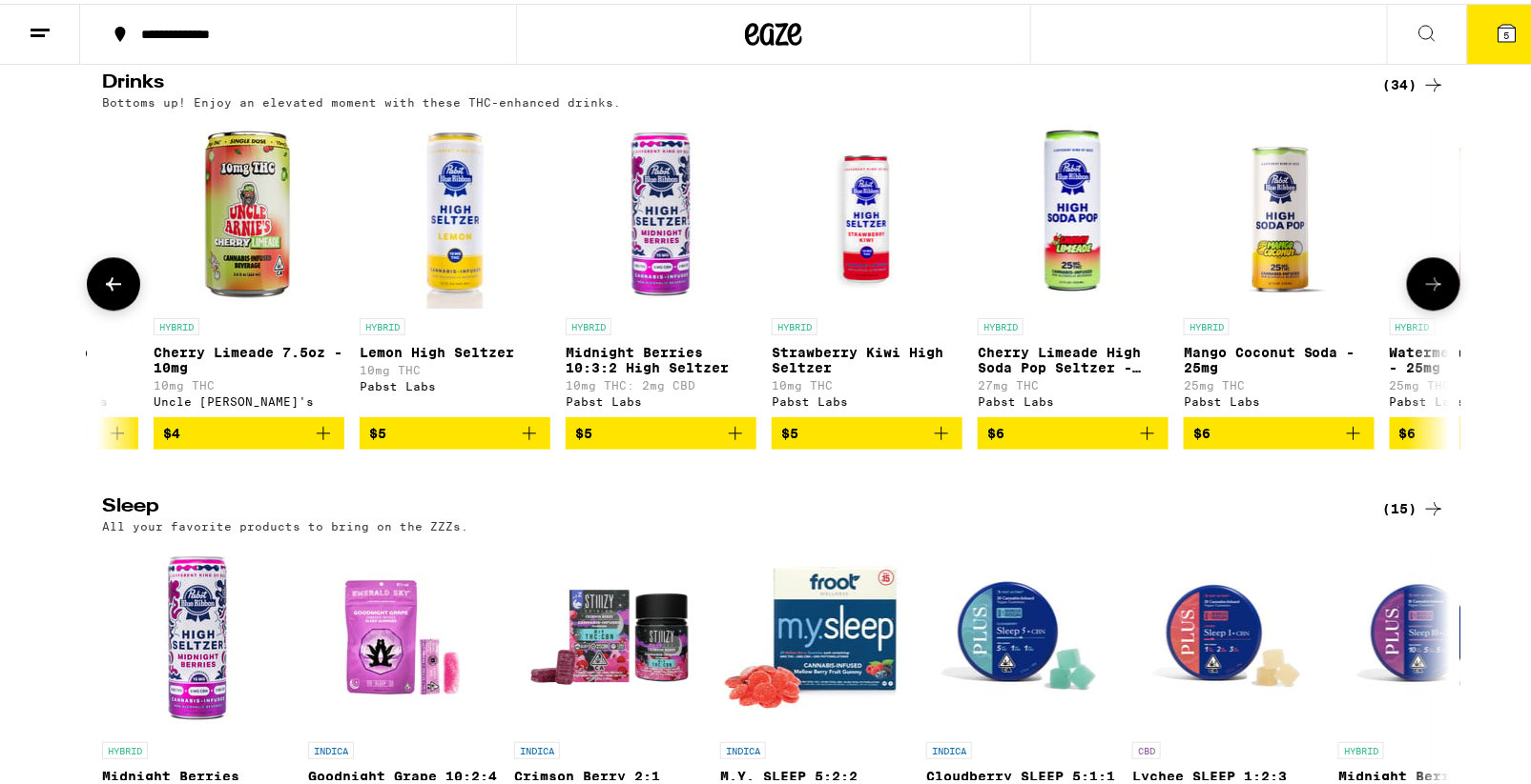
scroll to position [0, 0]
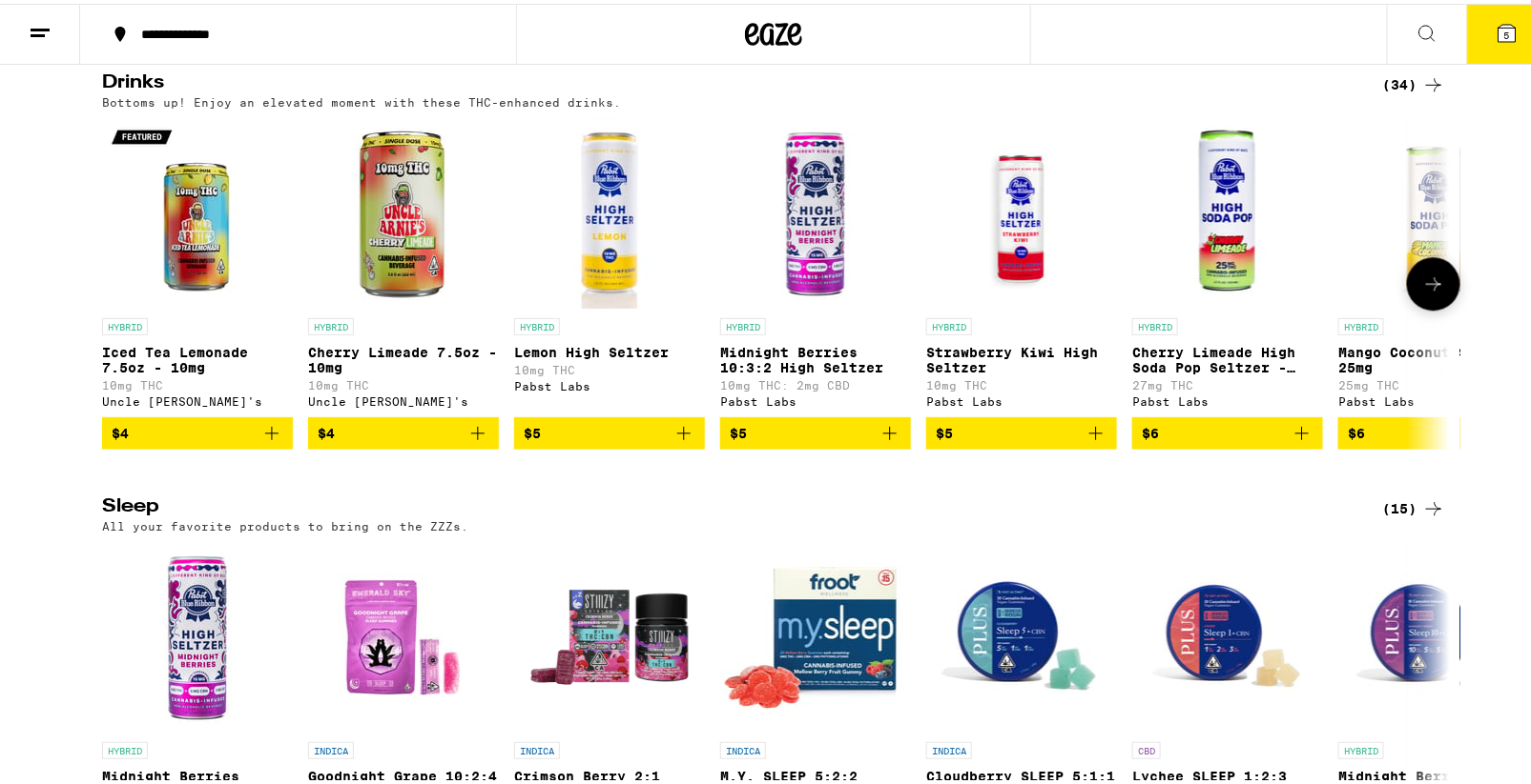
click at [472, 436] on icon "Add to bag" at bounding box center [477, 429] width 13 height 13
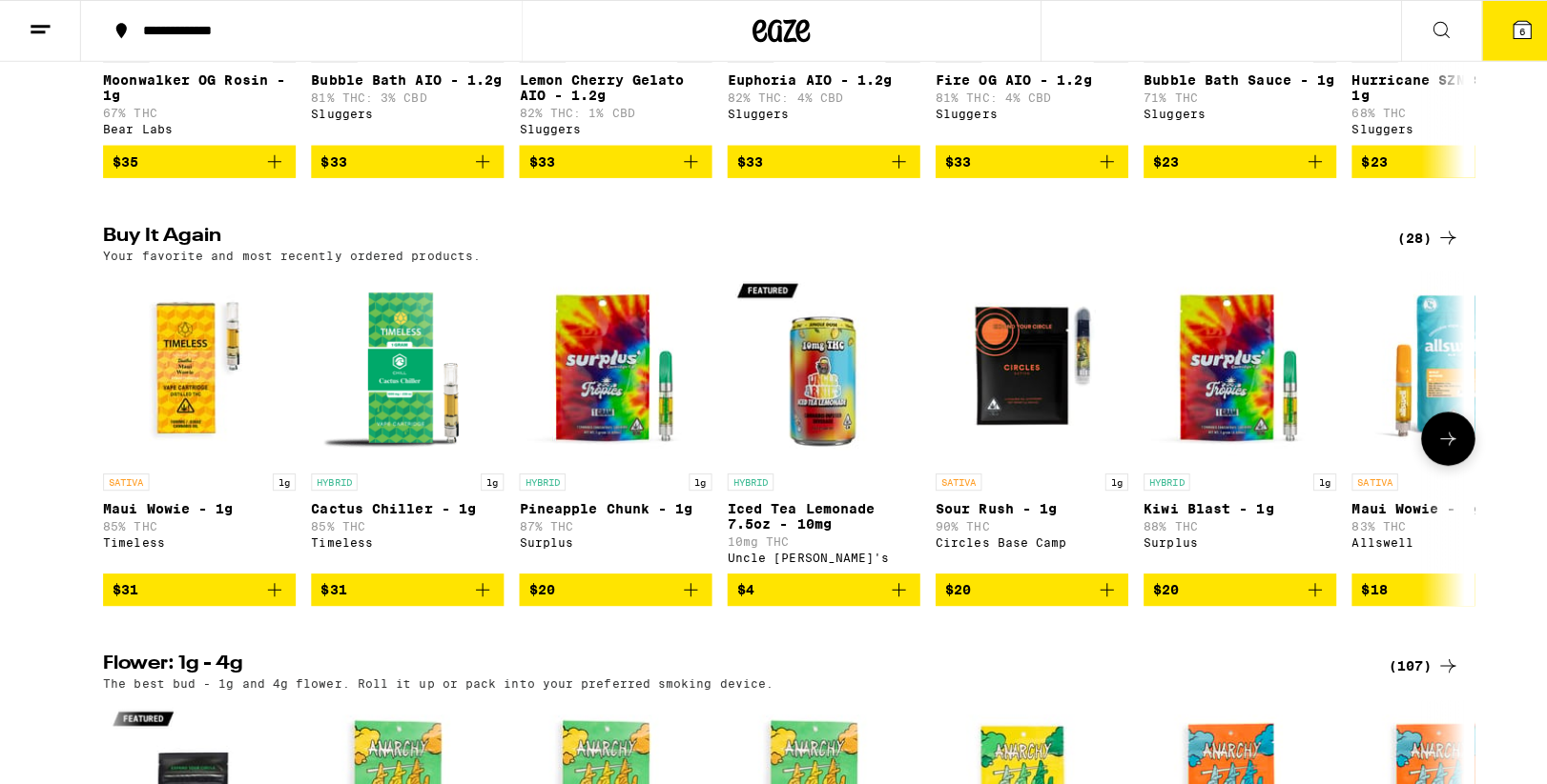
scroll to position [1289, 0]
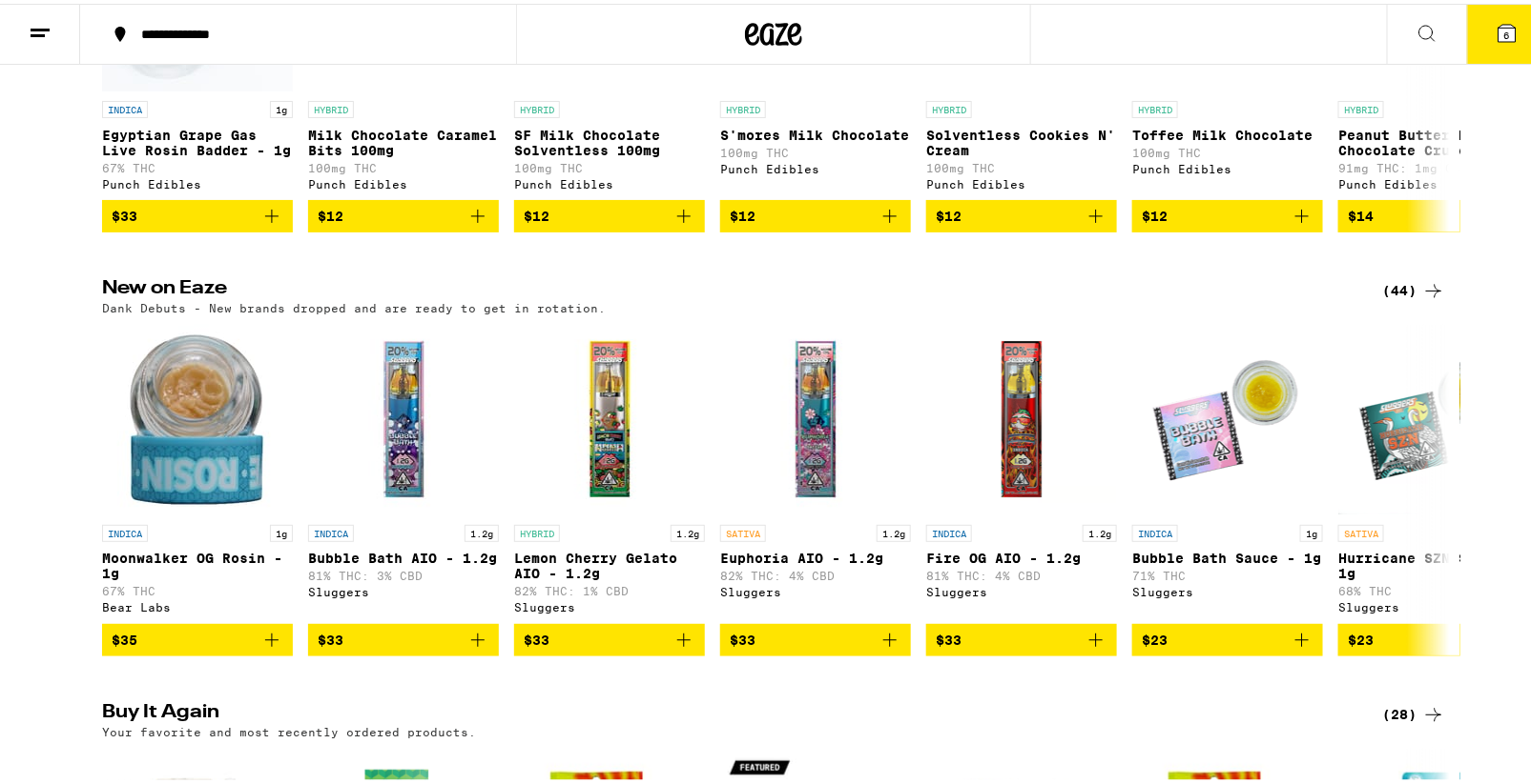
click at [1498, 32] on icon at bounding box center [1506, 29] width 17 height 17
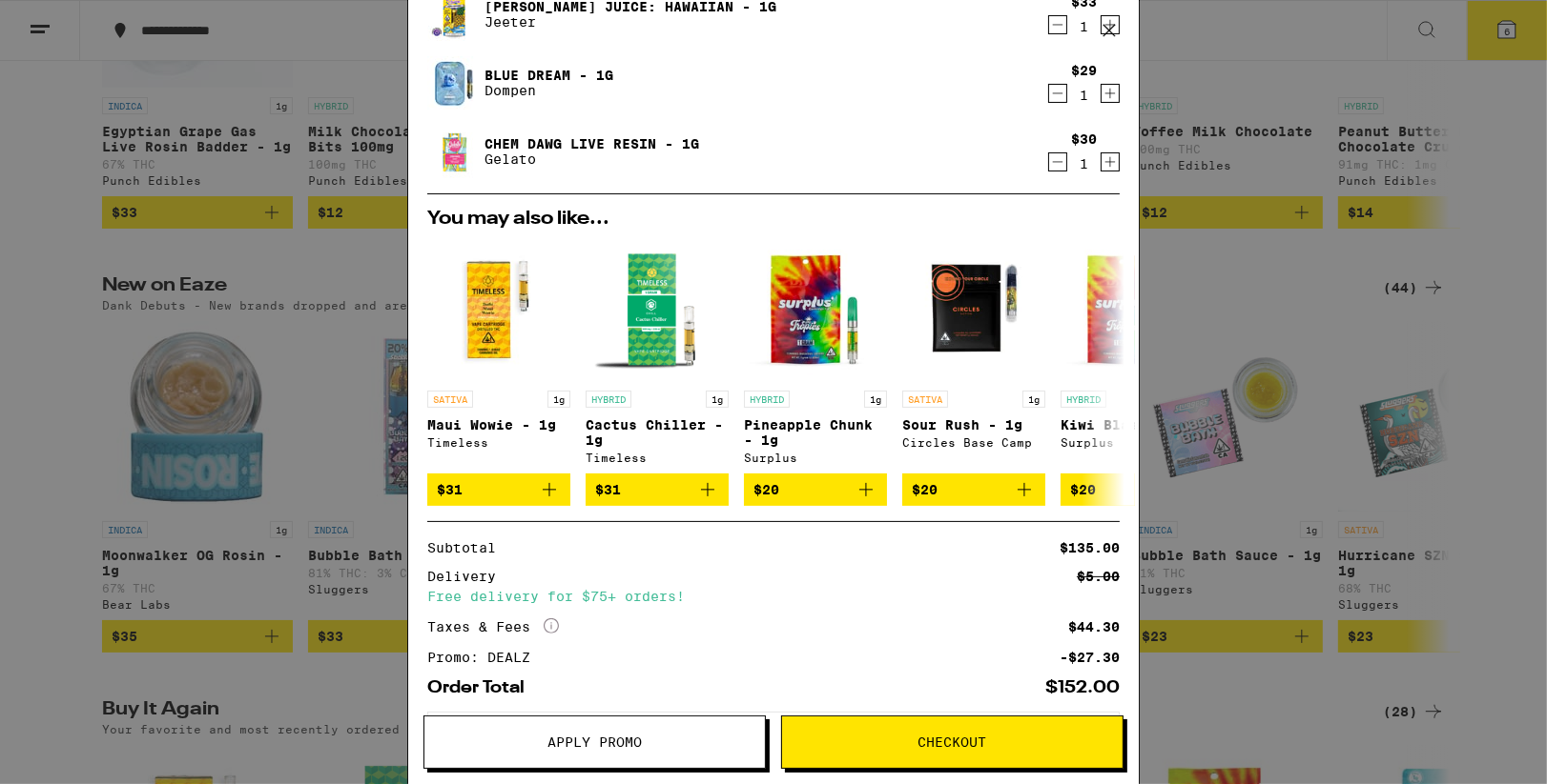
scroll to position [378, 0]
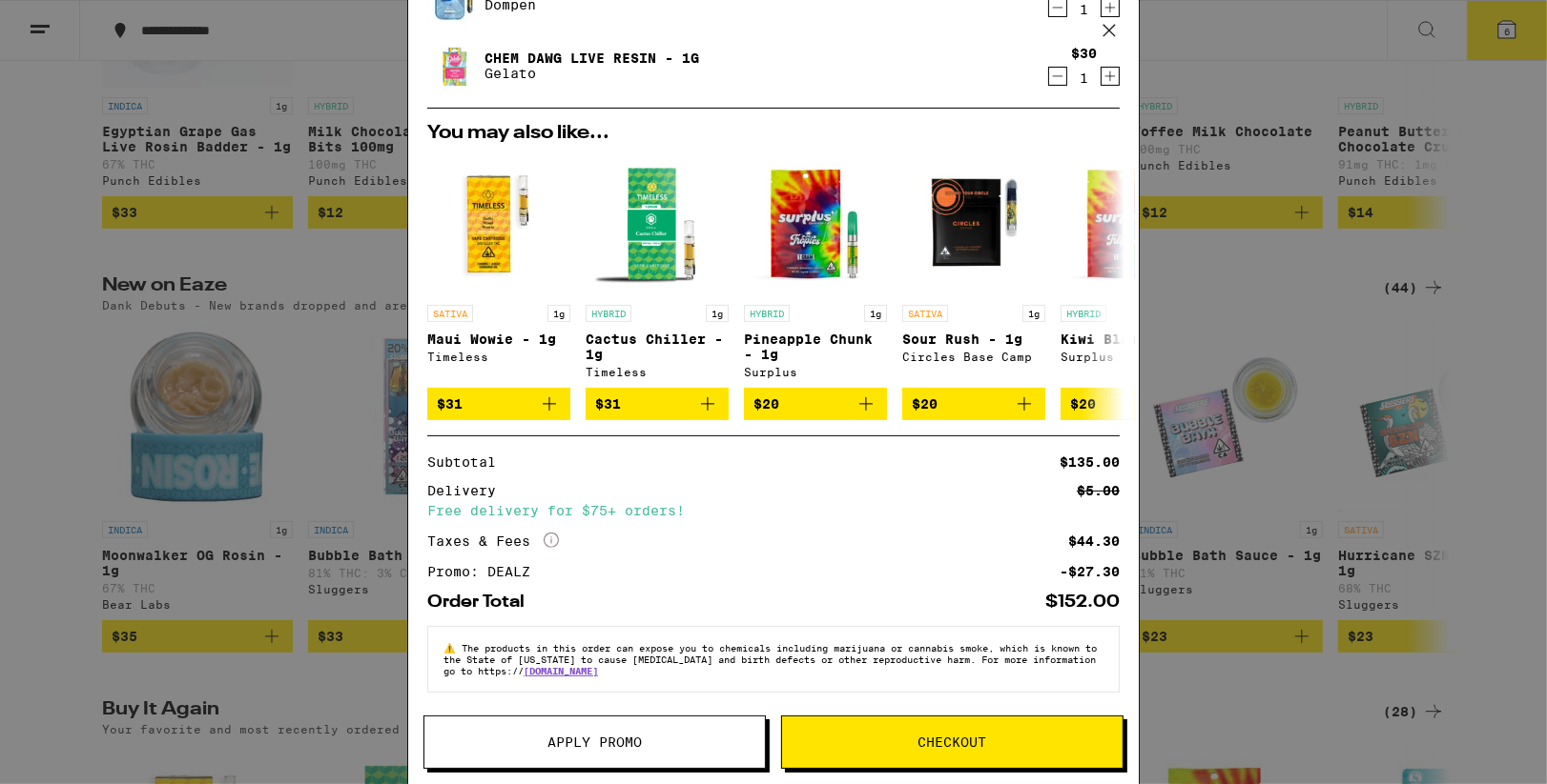
click at [977, 748] on span "Checkout" at bounding box center [952, 742] width 69 height 13
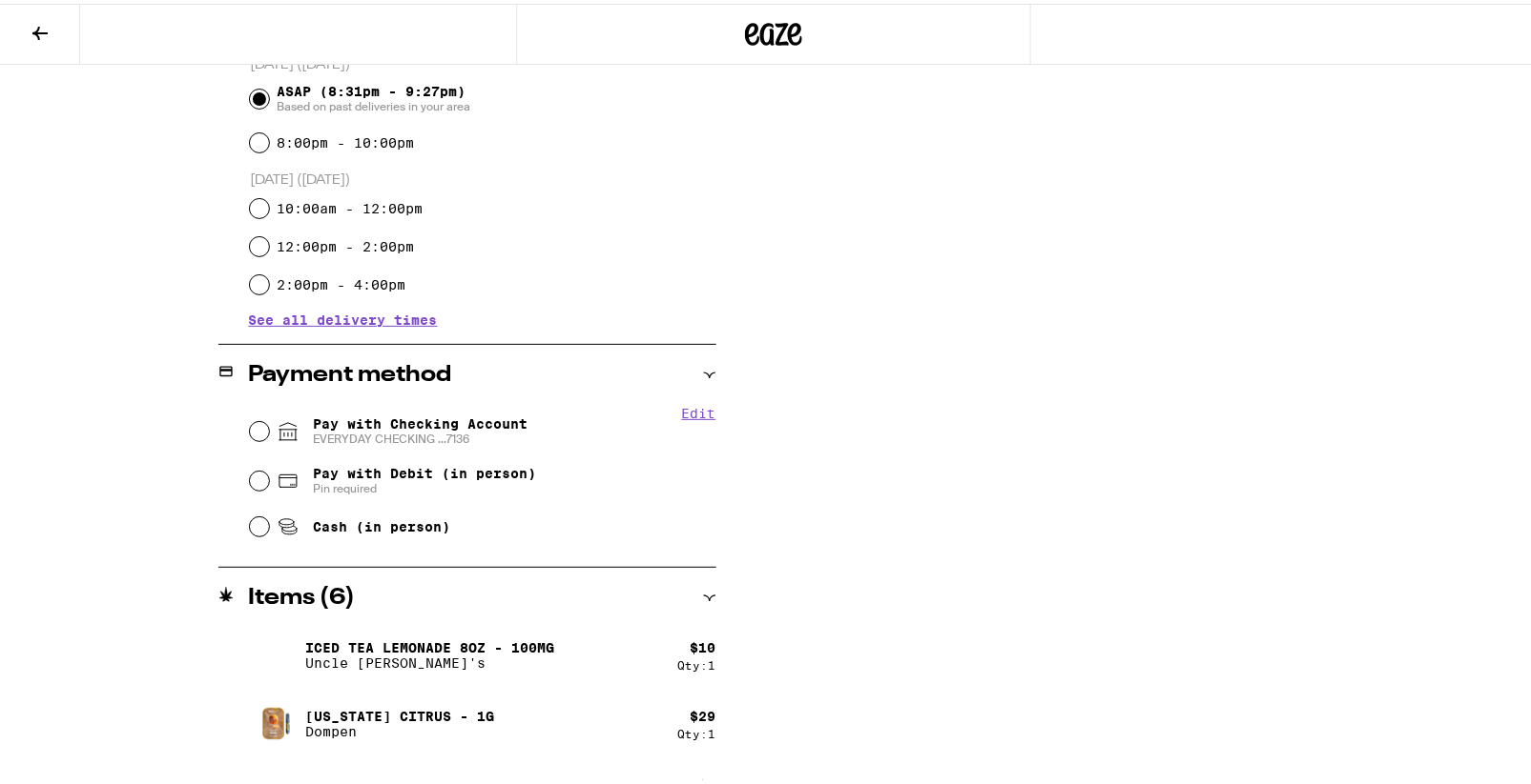
scroll to position [557, 0]
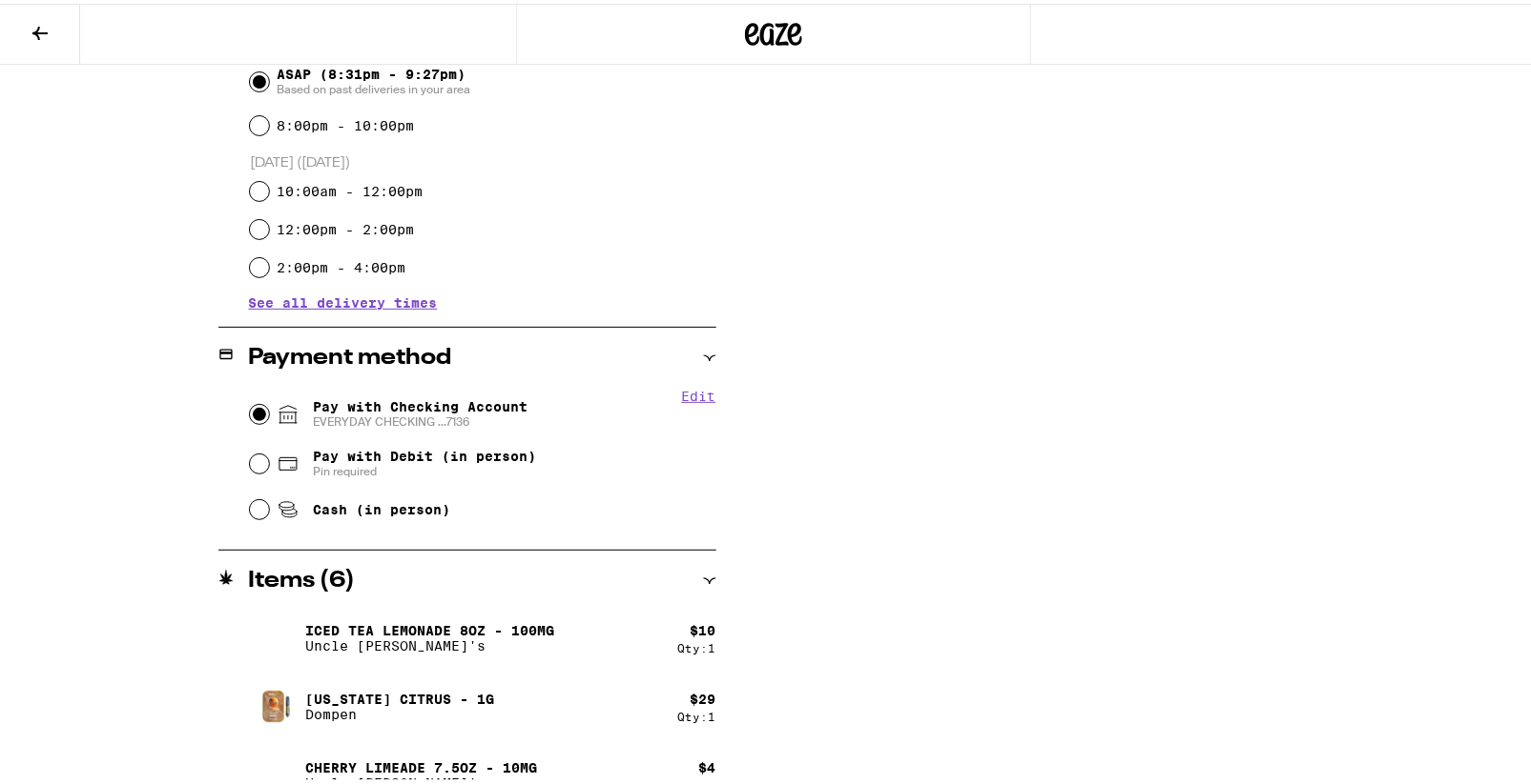
click at [250, 411] on input "Pay with Checking Account EVERYDAY CHECKING ...7136" at bounding box center [259, 410] width 19 height 19
radio input "true"
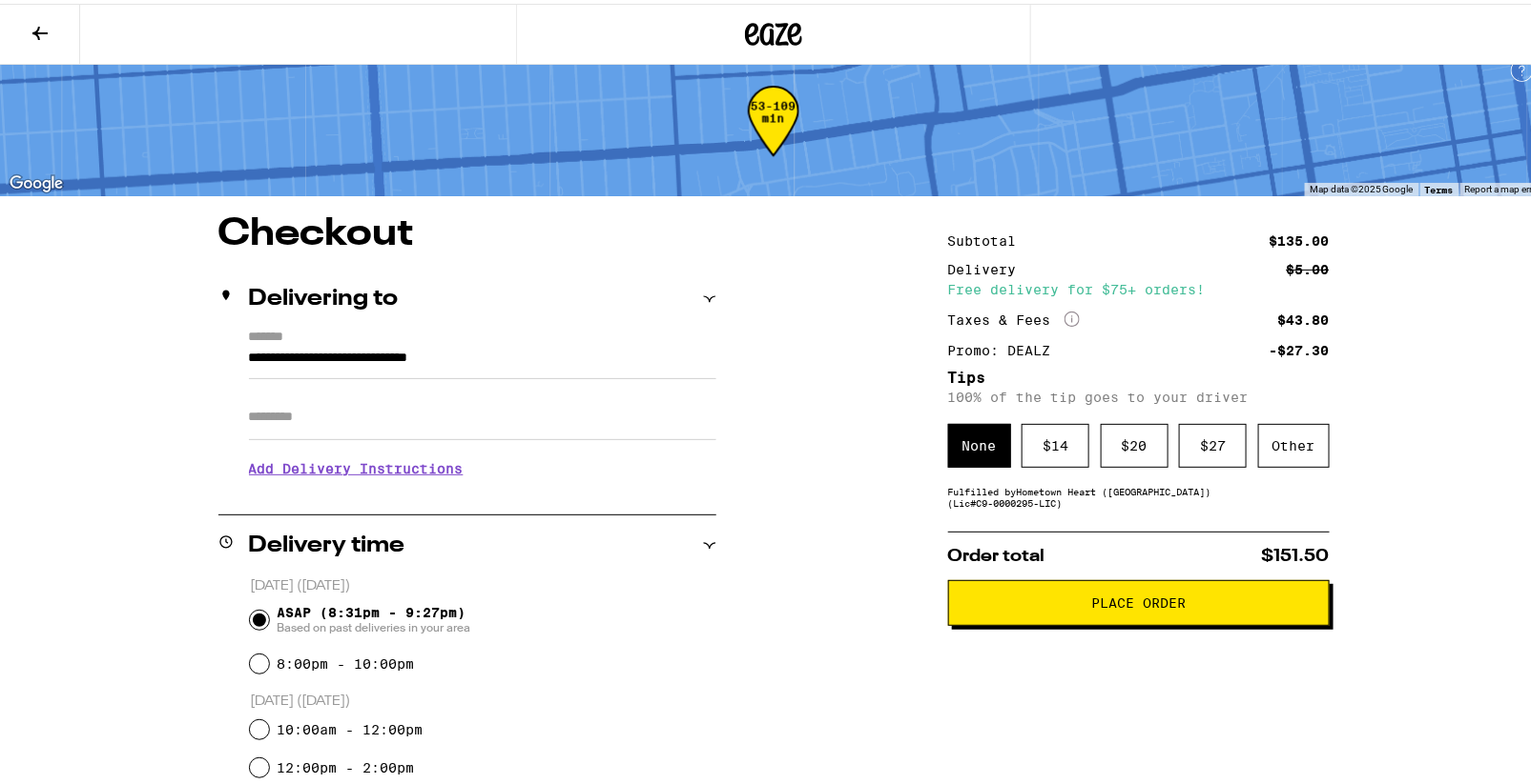
scroll to position [8, 0]
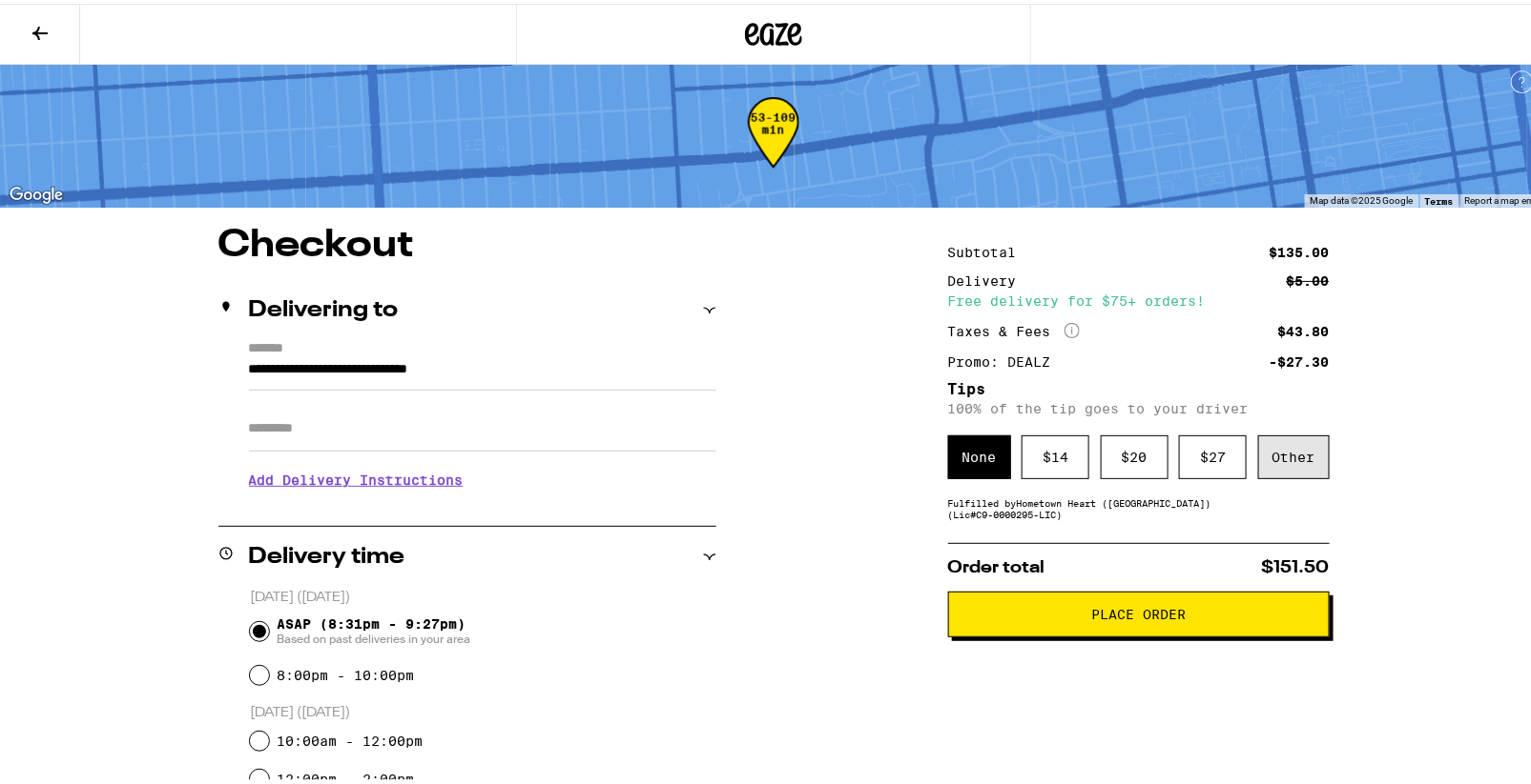
click at [1291, 451] on div "Other" at bounding box center [1294, 453] width 72 height 44
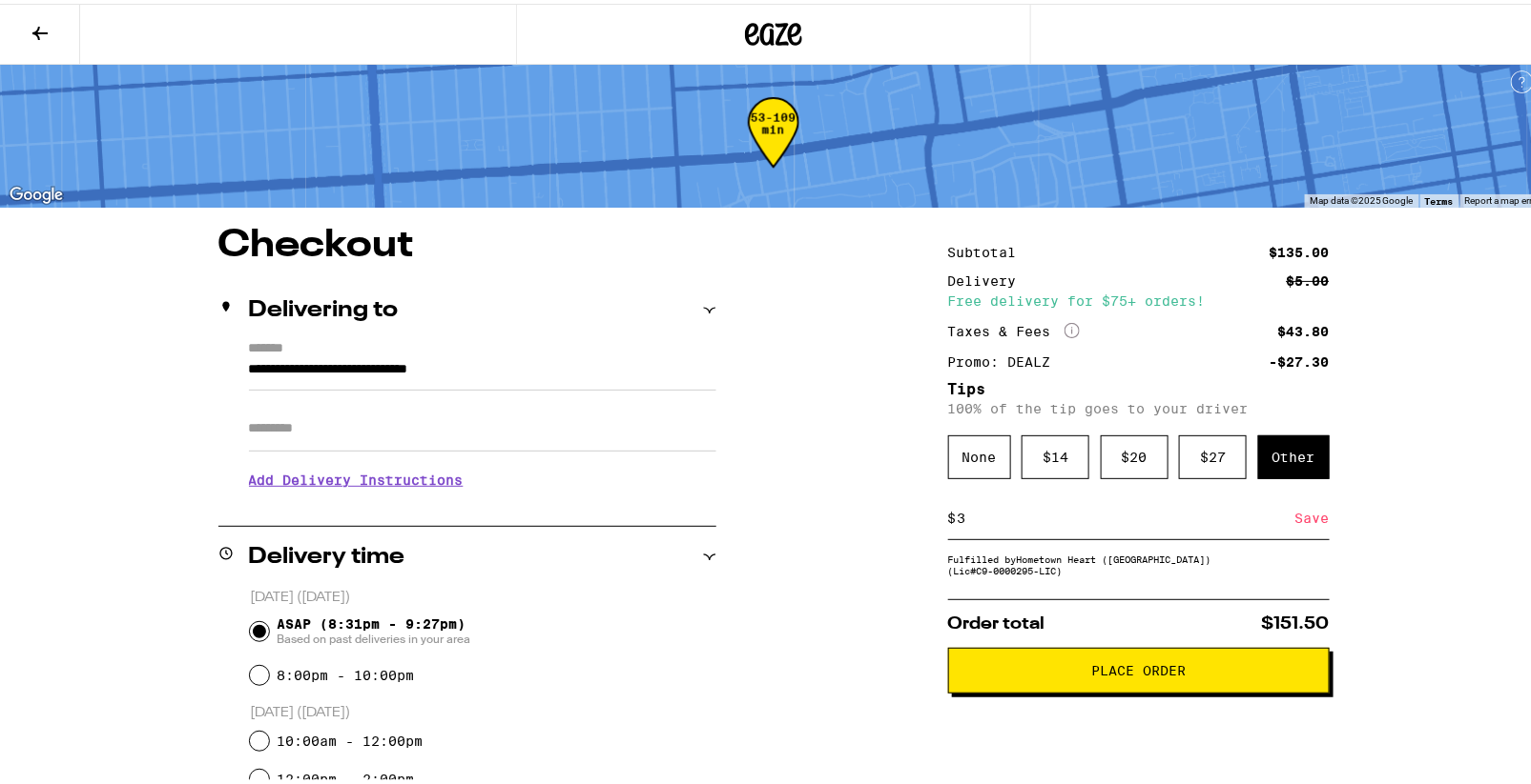
type input "3"
click at [1308, 522] on div "Save" at bounding box center [1312, 514] width 34 height 42
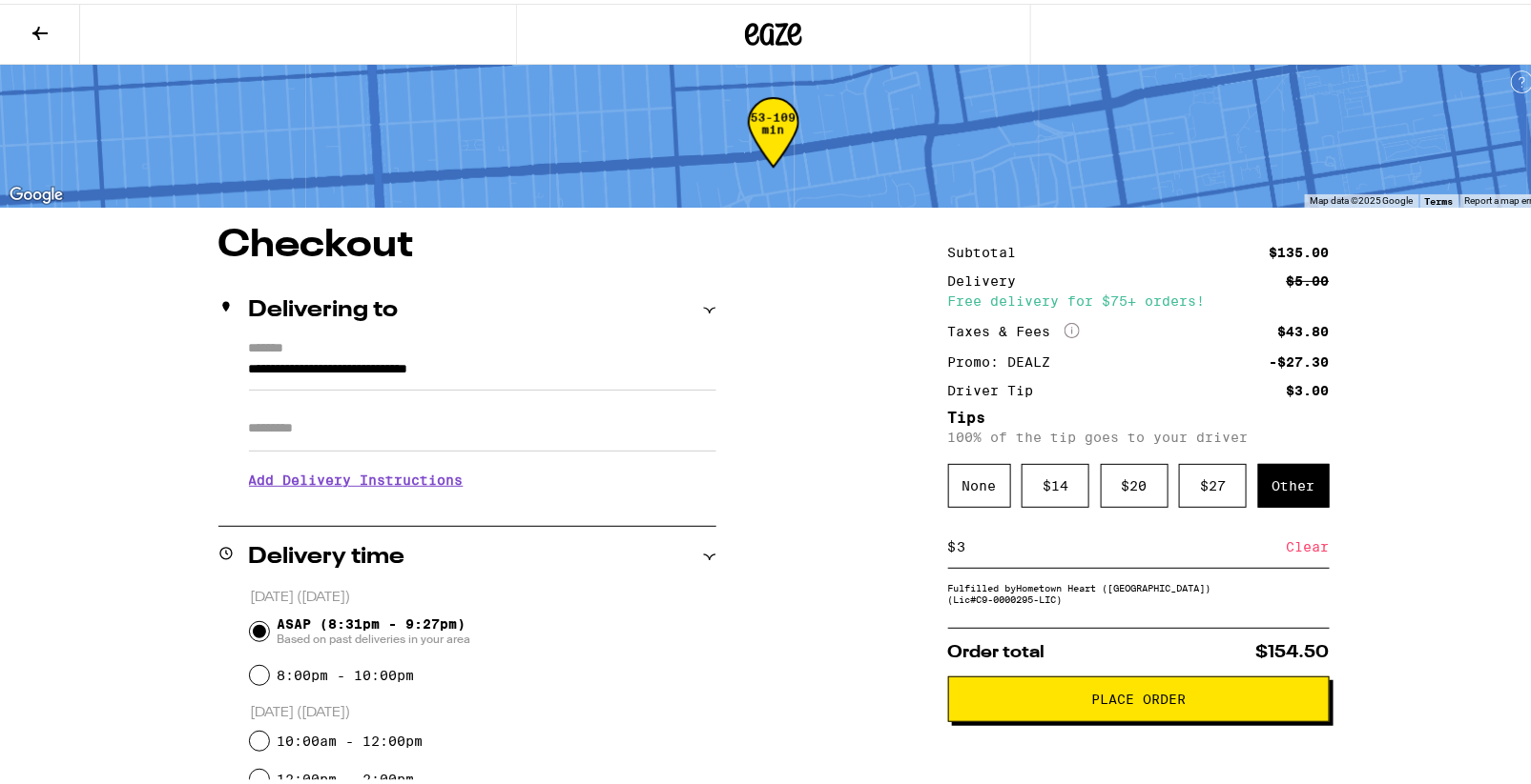
click at [1112, 696] on span "Place Order" at bounding box center [1138, 695] width 94 height 13
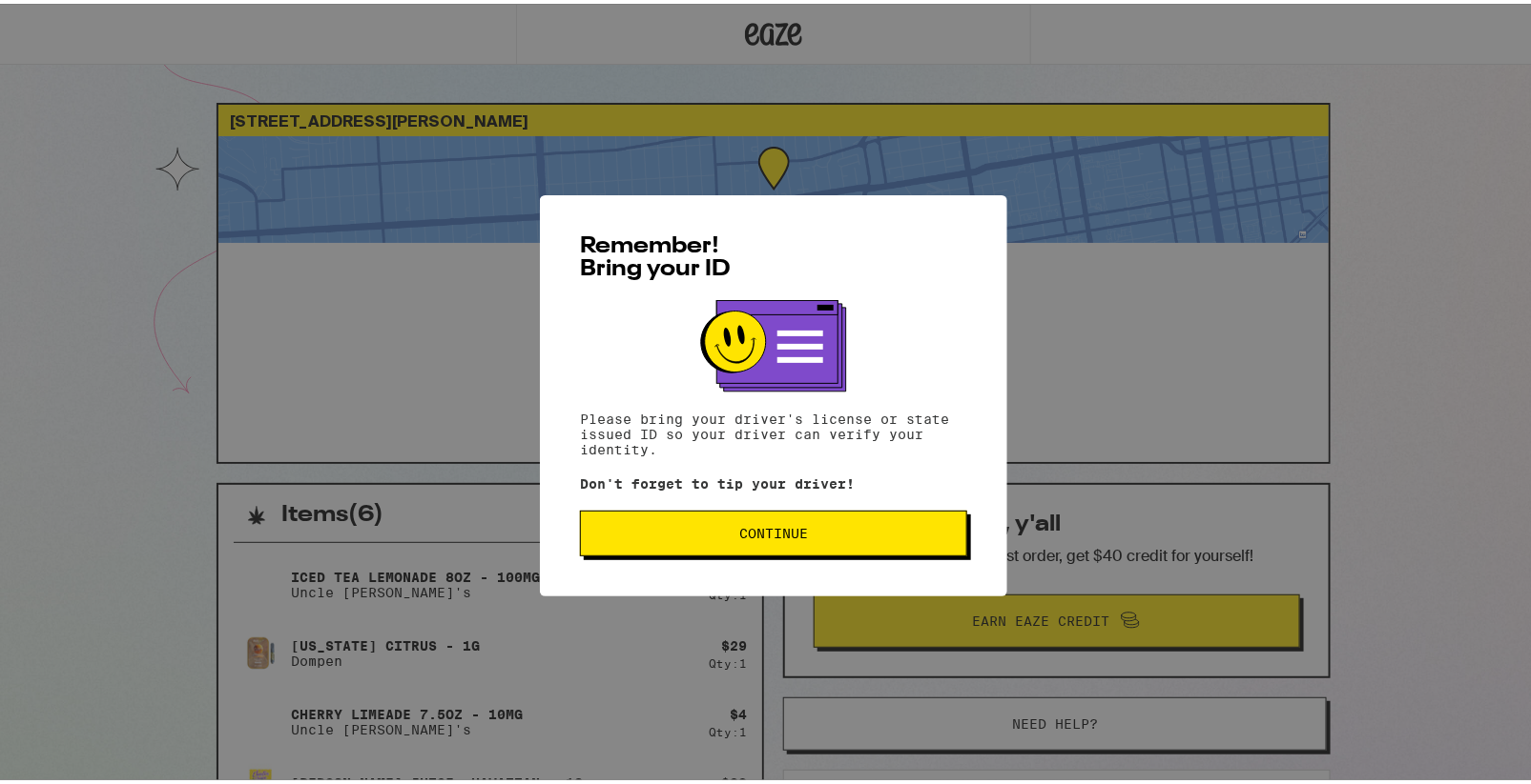
click at [782, 531] on span "Continue" at bounding box center [773, 529] width 69 height 13
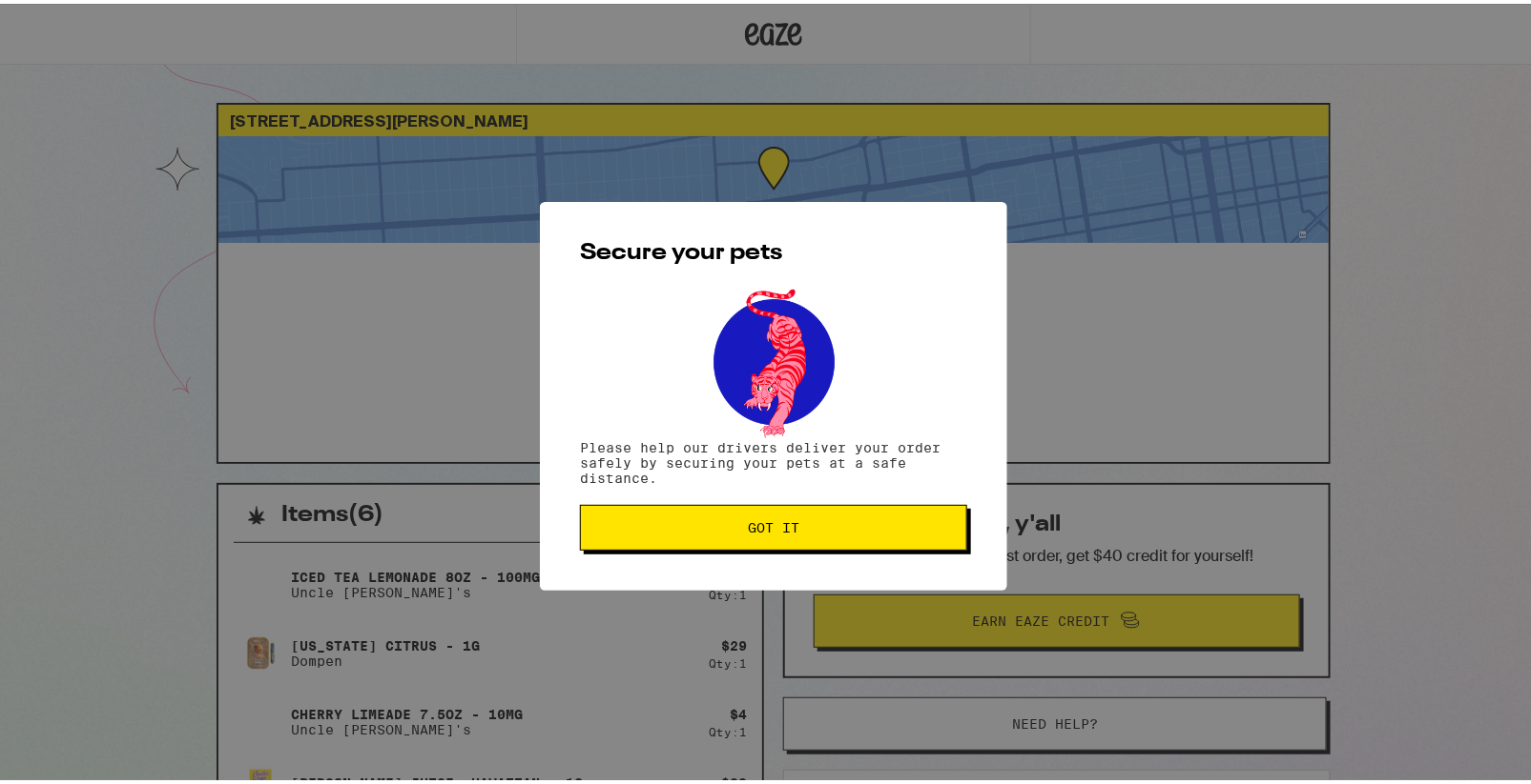
click at [782, 531] on span "Got it" at bounding box center [773, 523] width 52 height 13
